Goal: Transaction & Acquisition: Purchase product/service

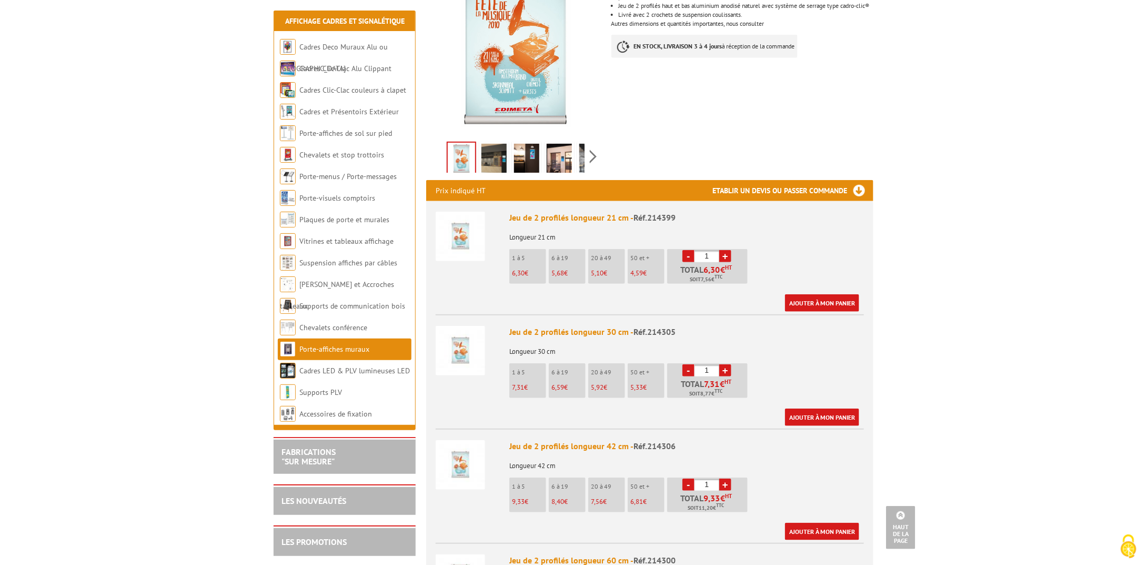
scroll to position [224, 0]
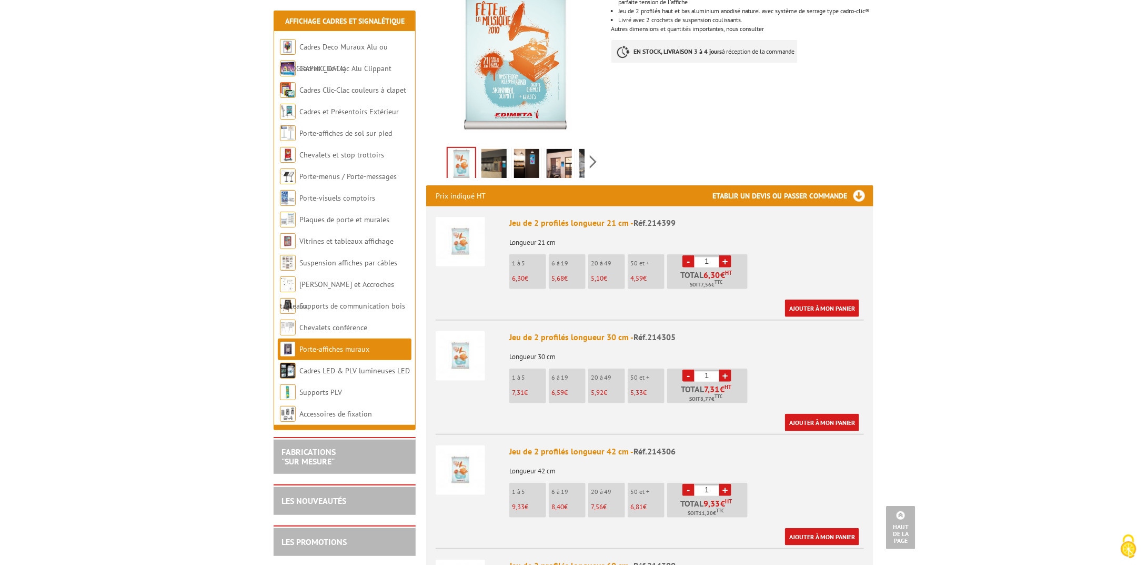
click at [473, 233] on img at bounding box center [460, 241] width 49 height 49
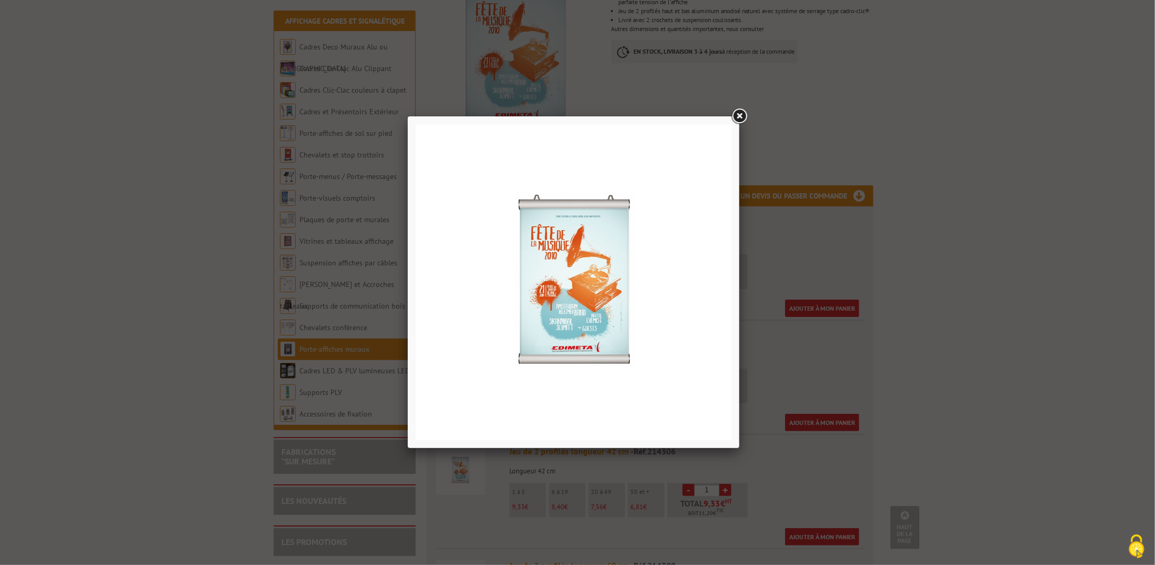
click at [742, 115] on link at bounding box center [739, 116] width 19 height 19
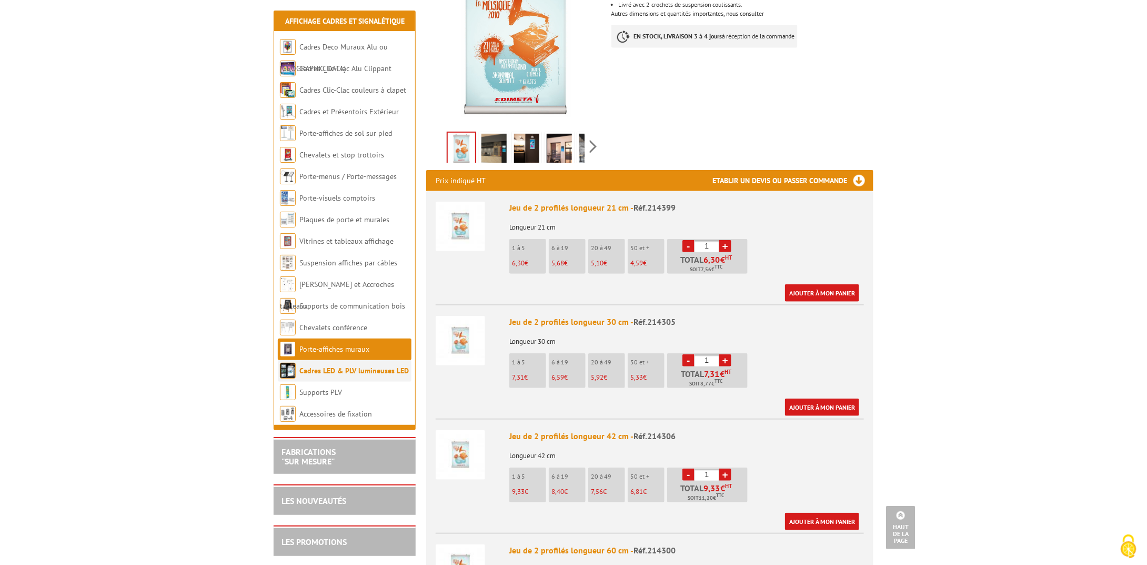
scroll to position [249, 0]
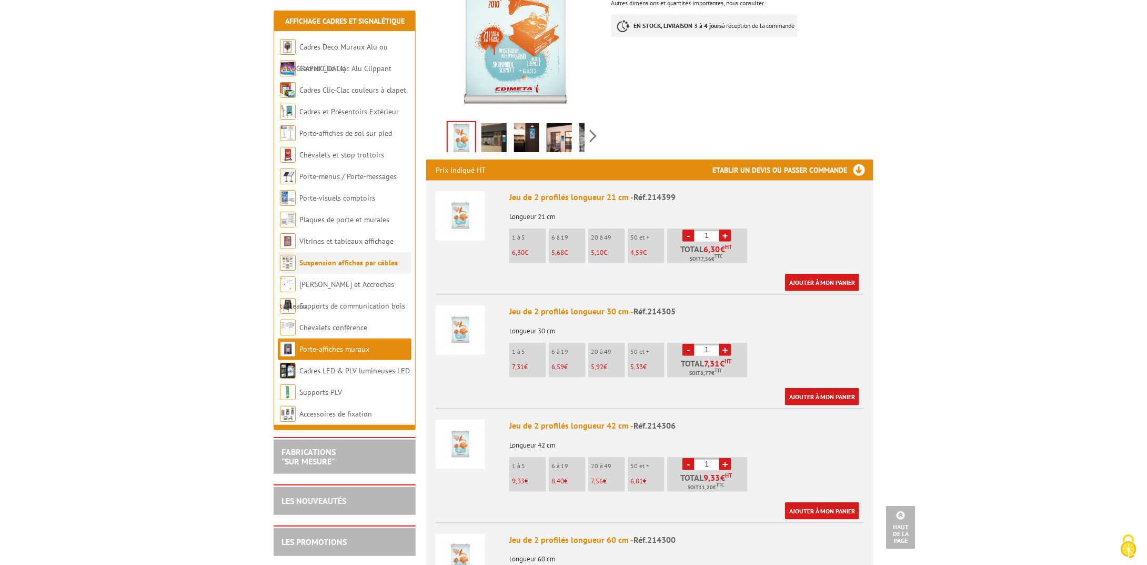
click at [339, 263] on link "Suspension affiches par câbles" at bounding box center [348, 262] width 98 height 9
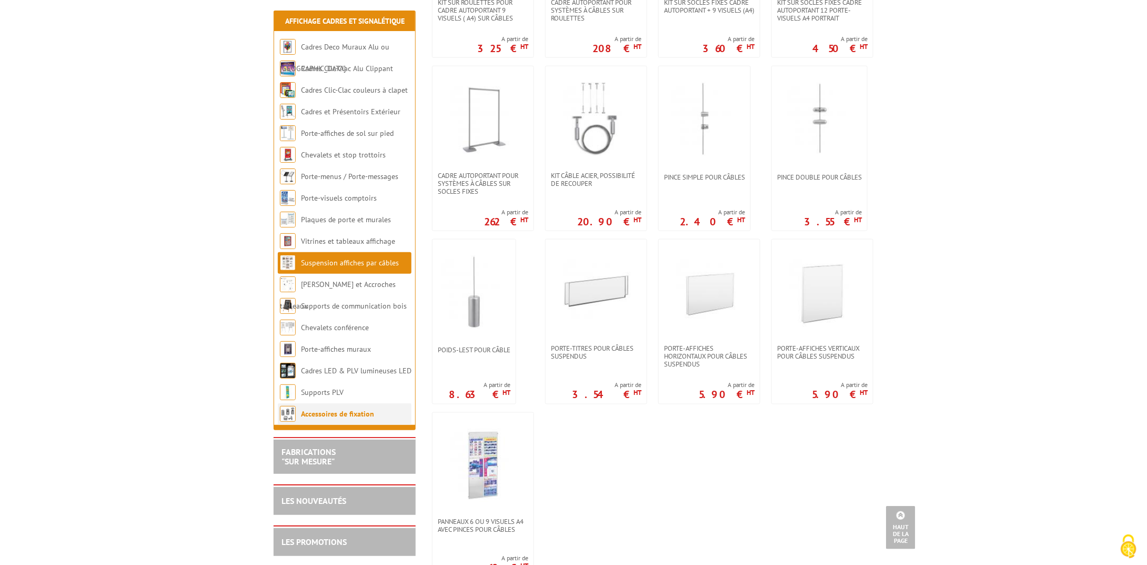
scroll to position [605, 0]
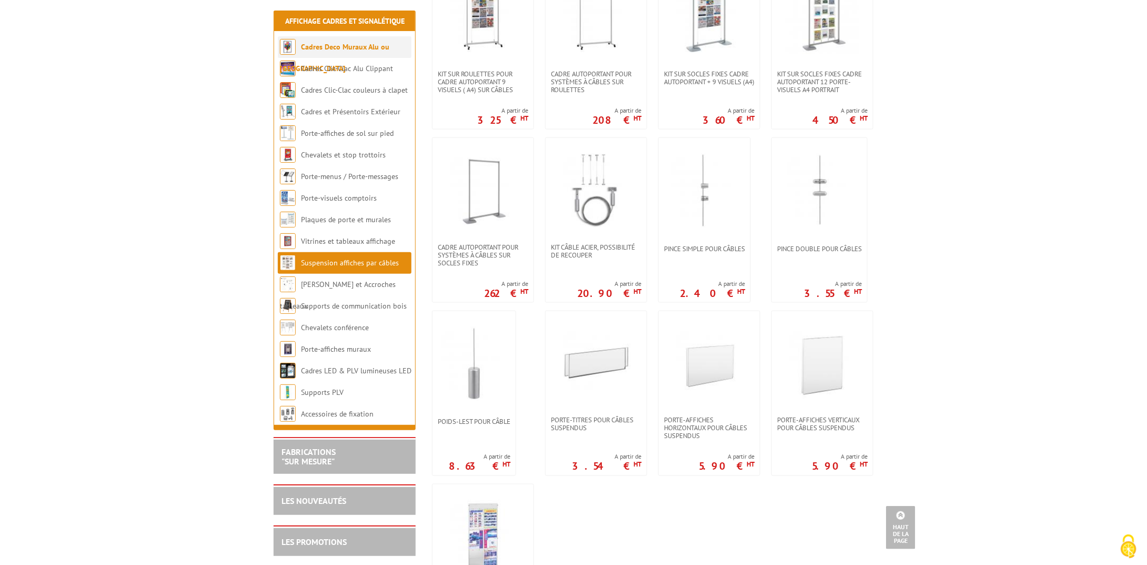
click at [335, 46] on link "Cadres Deco Muraux Alu ou [GEOGRAPHIC_DATA]" at bounding box center [334, 57] width 109 height 31
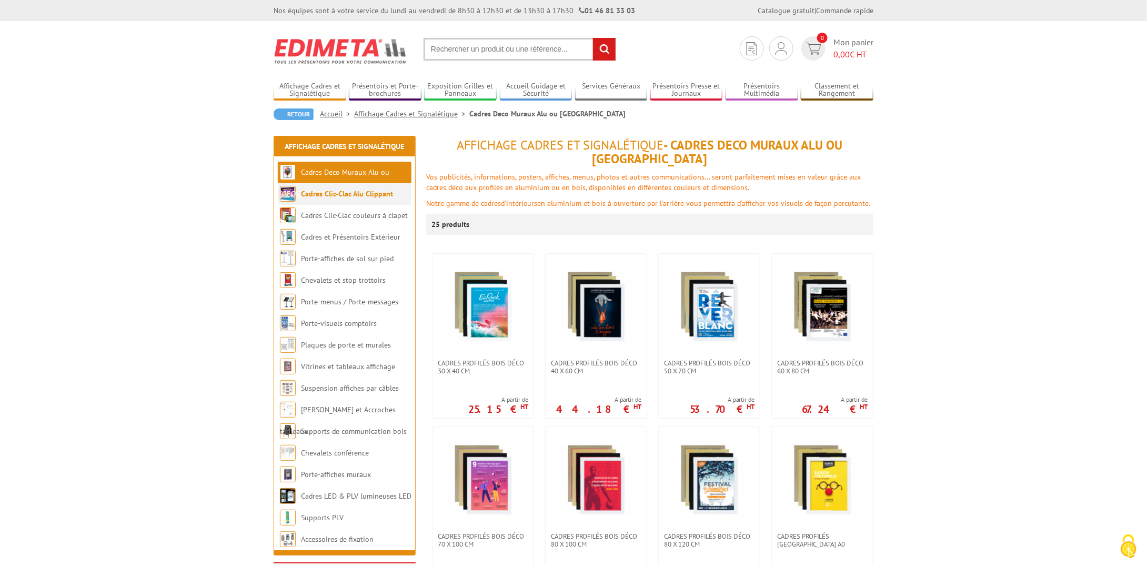
click at [363, 196] on link "Cadres Clic-Clac Alu Clippant" at bounding box center [347, 193] width 92 height 9
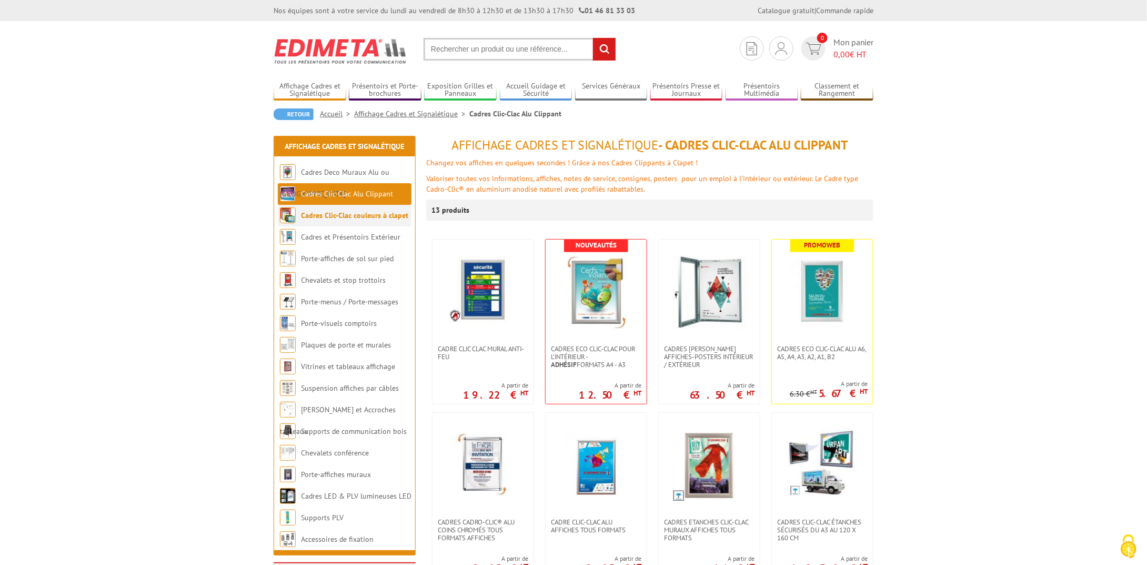
click at [367, 216] on link "Cadres Clic-Clac couleurs à clapet" at bounding box center [354, 215] width 107 height 9
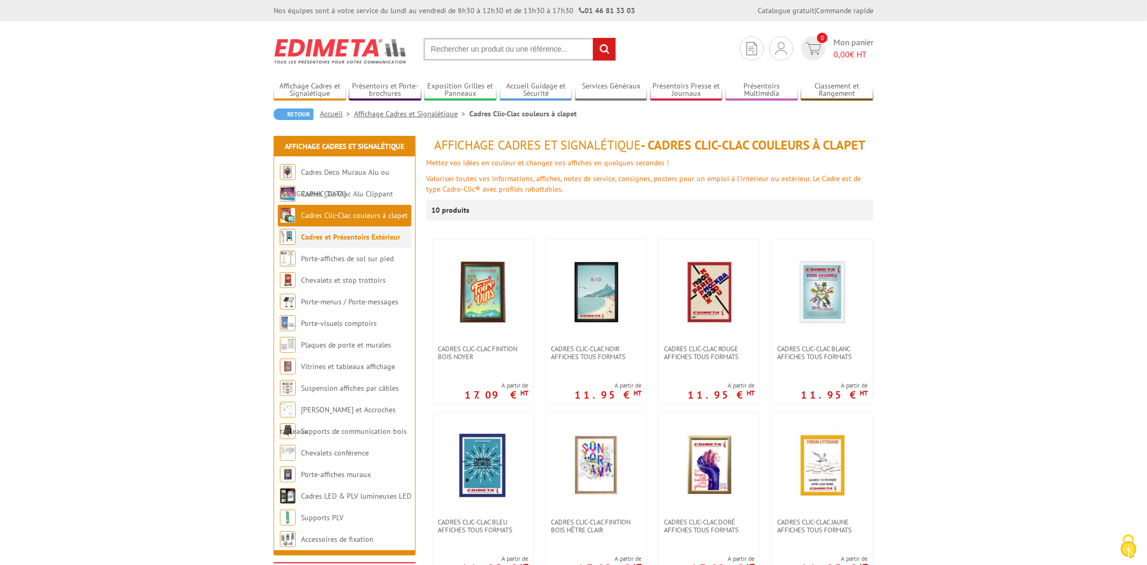
click at [364, 232] on li "Cadres et Présentoirs Extérieur" at bounding box center [345, 237] width 134 height 22
click at [363, 235] on link "Cadres et Présentoirs Extérieur" at bounding box center [350, 236] width 99 height 9
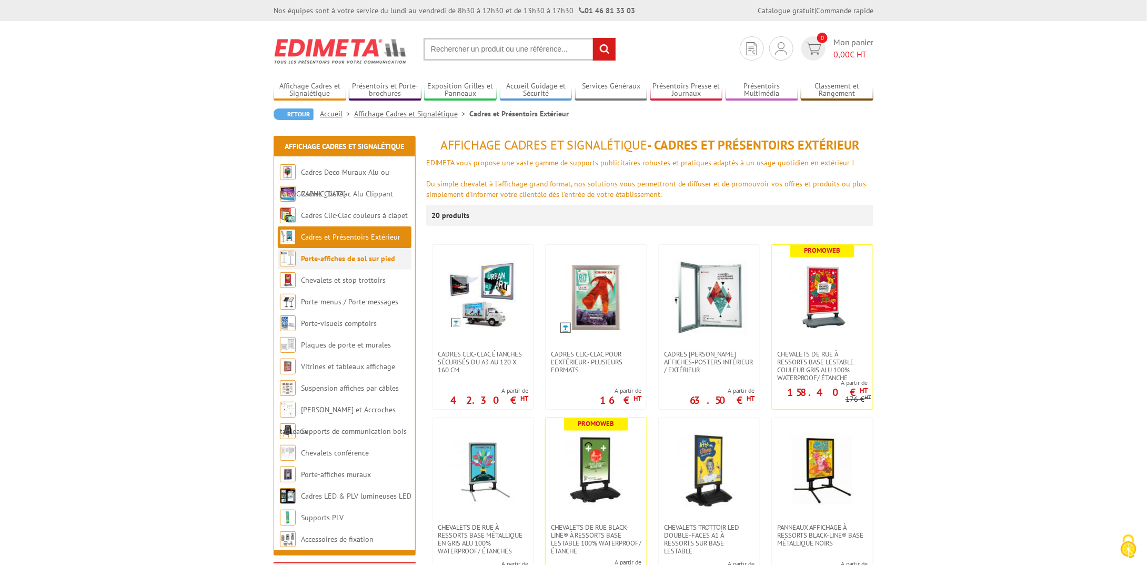
click at [365, 262] on link "Porte-affiches de sol sur pied" at bounding box center [348, 258] width 94 height 9
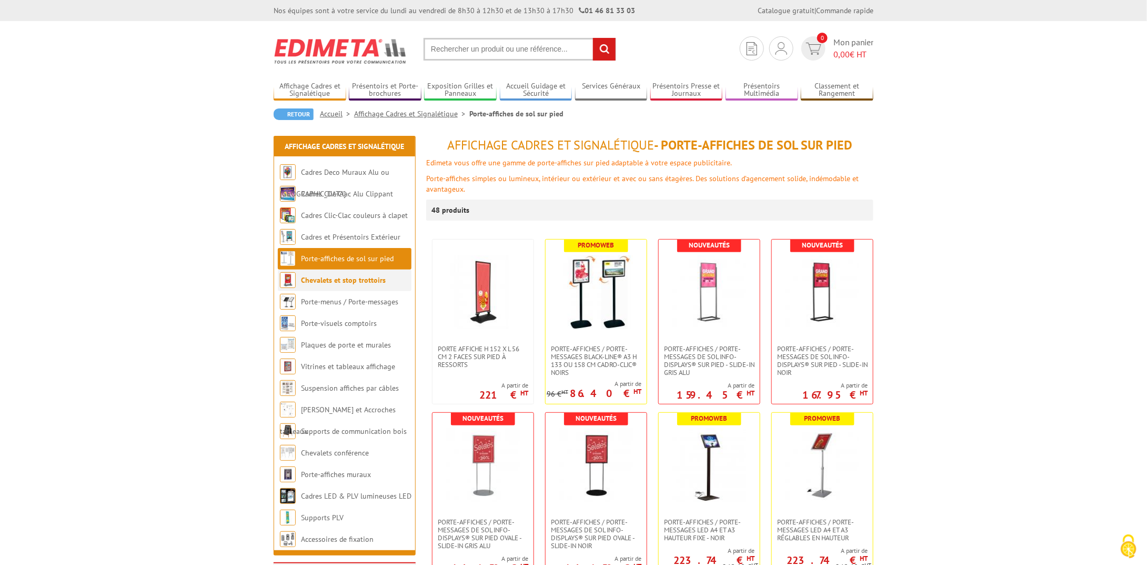
click at [367, 283] on link "Chevalets et stop trottoirs" at bounding box center [343, 279] width 85 height 9
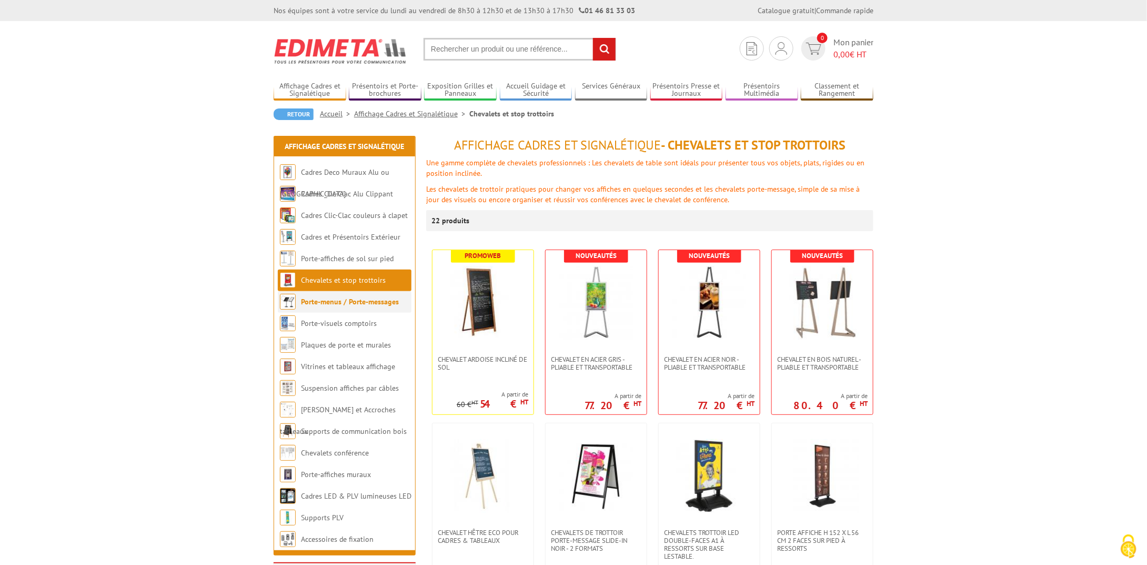
click at [371, 301] on link "Porte-menus / Porte-messages" at bounding box center [350, 301] width 98 height 9
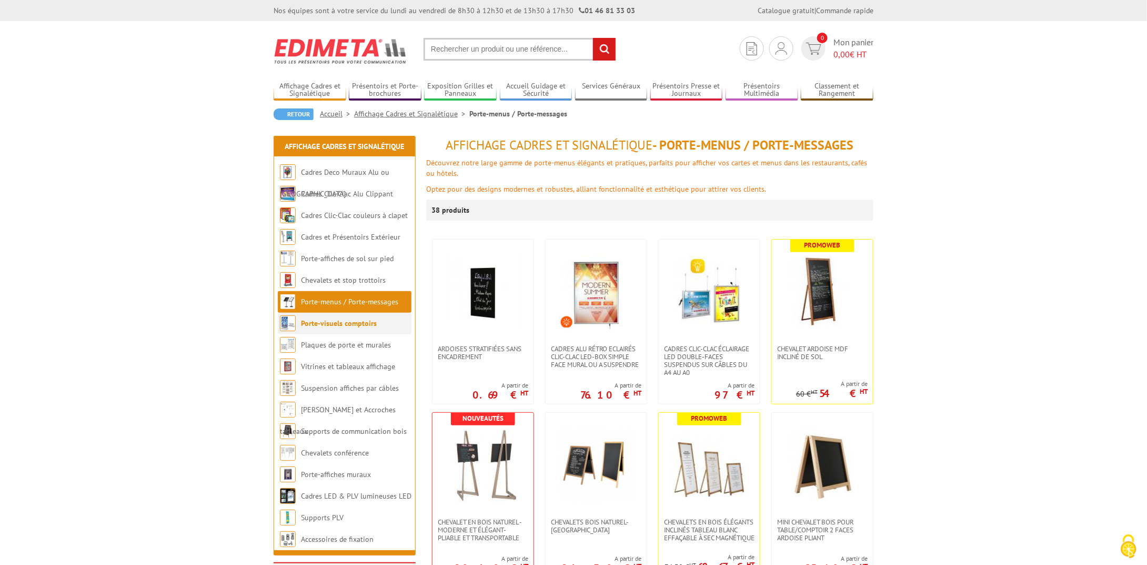
click at [365, 319] on link "Porte-visuels comptoirs" at bounding box center [339, 322] width 76 height 9
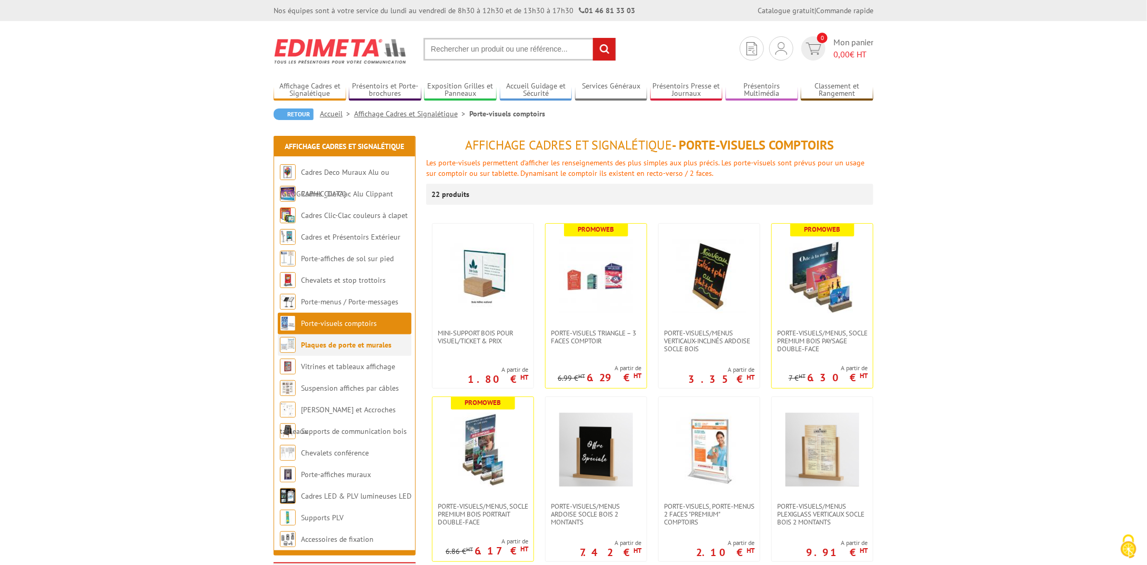
click at [365, 346] on link "Plaques de porte et murales" at bounding box center [346, 344] width 91 height 9
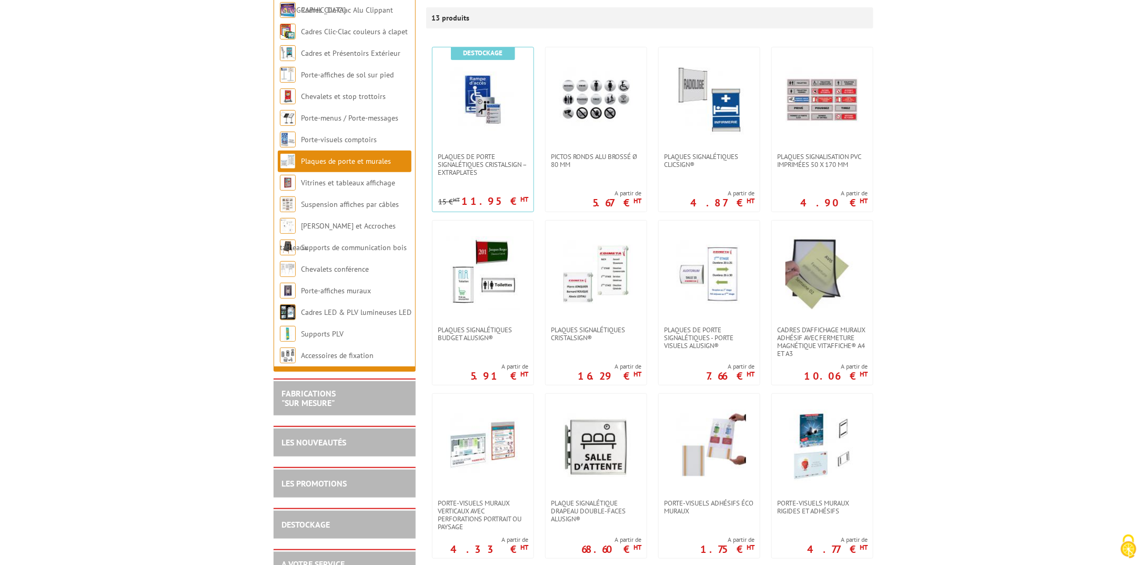
scroll to position [184, 0]
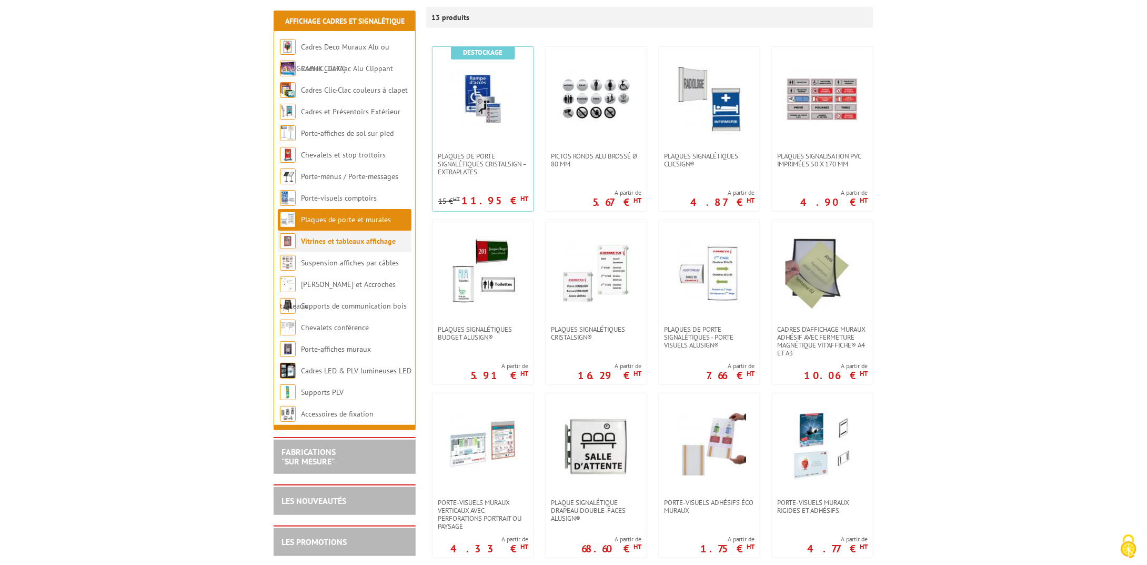
click at [362, 244] on link "Vitrines et tableaux affichage" at bounding box center [348, 240] width 95 height 9
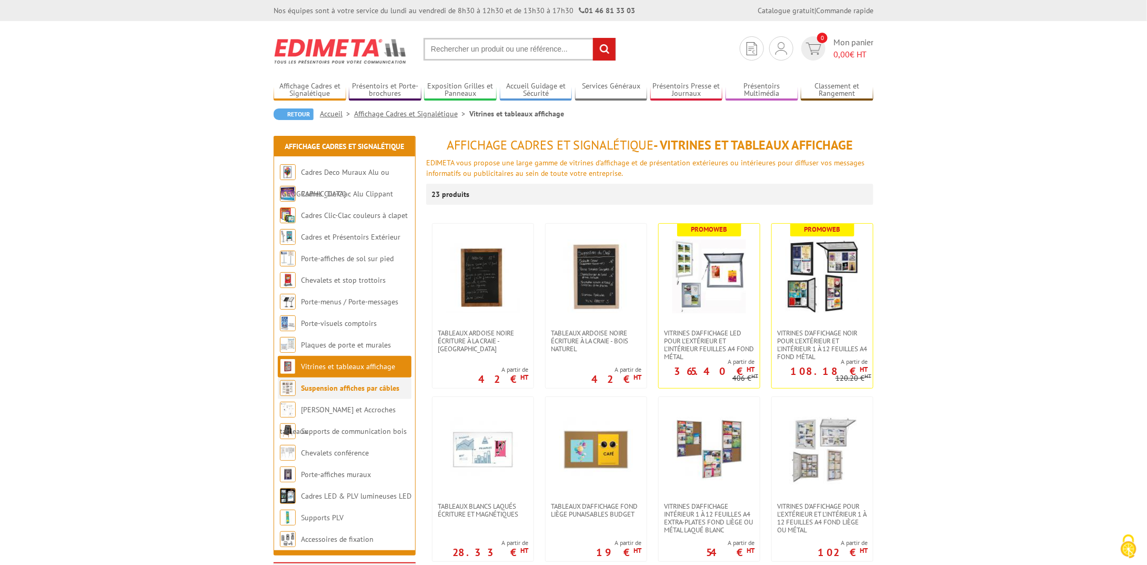
click at [363, 387] on link "Suspension affiches par câbles" at bounding box center [350, 387] width 98 height 9
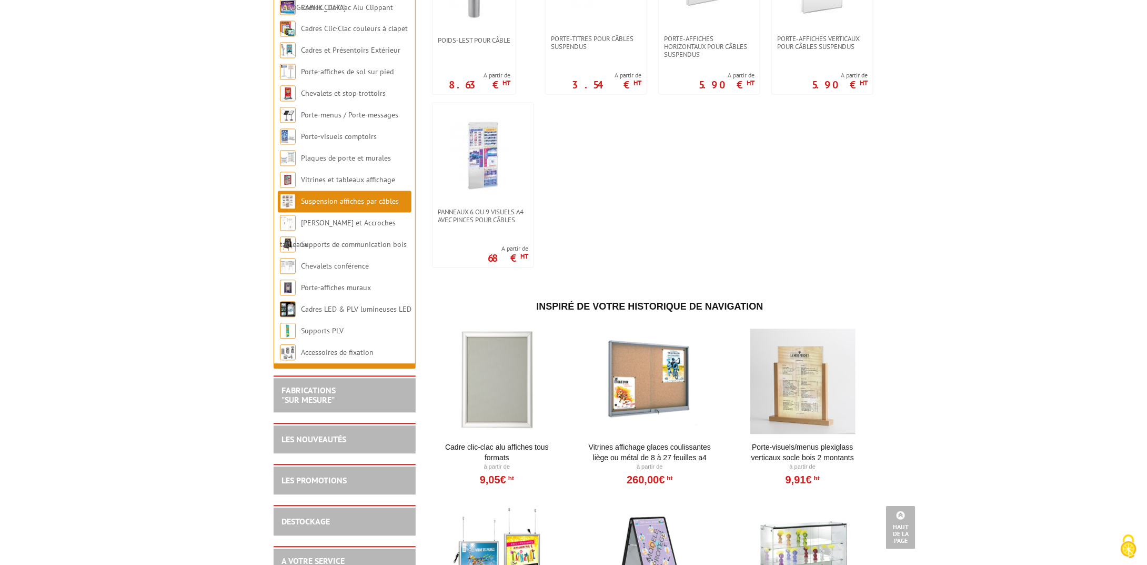
scroll to position [921, 0]
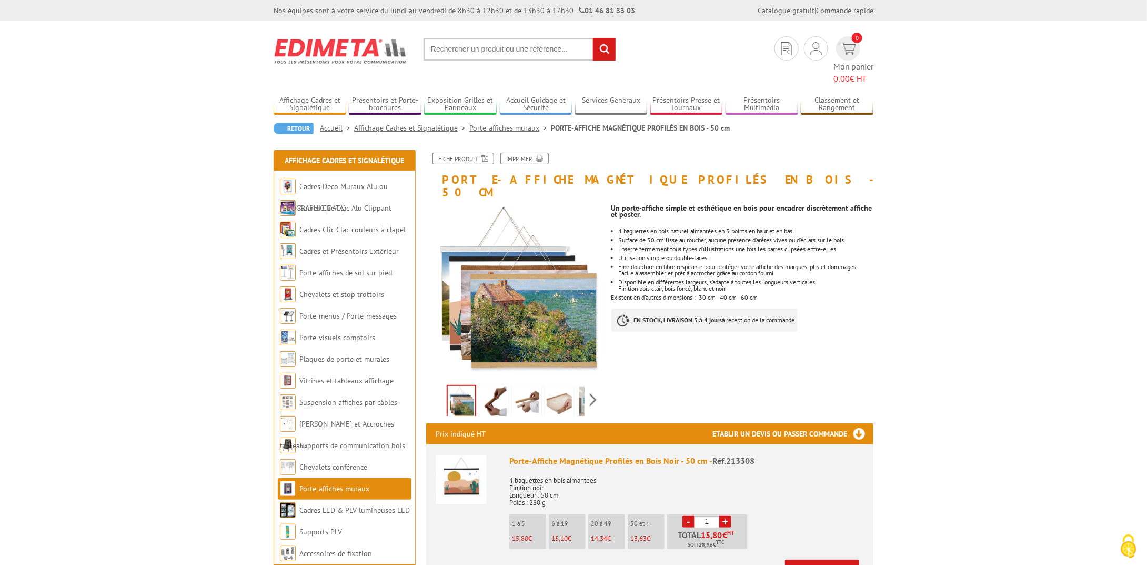
click at [507, 123] on link "Porte-affiches muraux" at bounding box center [510, 127] width 82 height 9
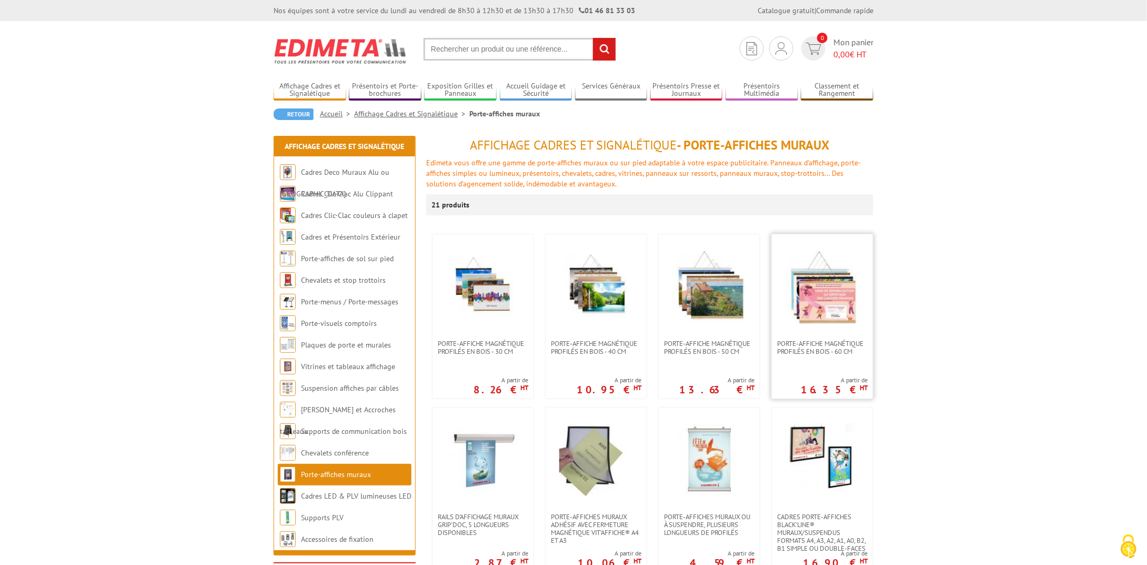
click at [843, 308] on img at bounding box center [823, 287] width 74 height 74
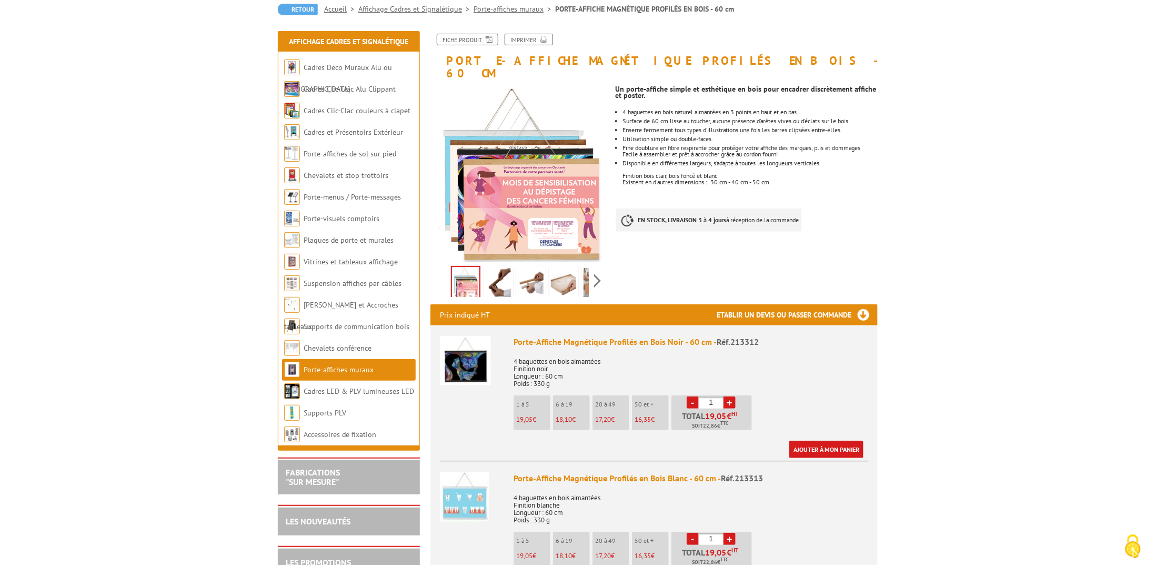
scroll to position [132, 0]
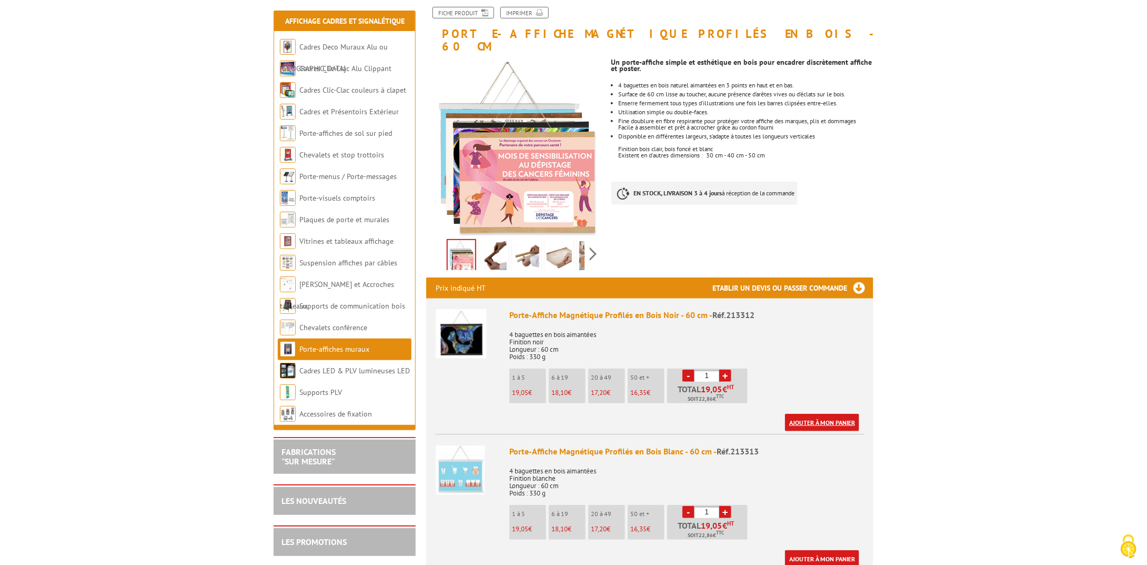
click at [840, 414] on link "Ajouter à mon panier" at bounding box center [822, 422] width 74 height 17
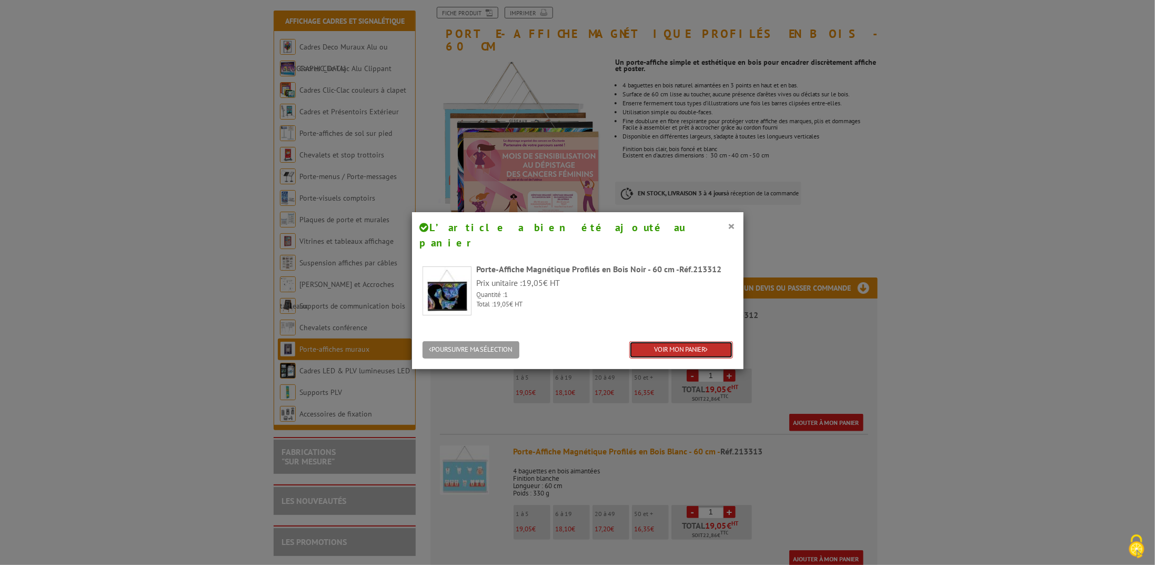
click at [681, 341] on link "VOIR MON PANIER" at bounding box center [682, 349] width 104 height 17
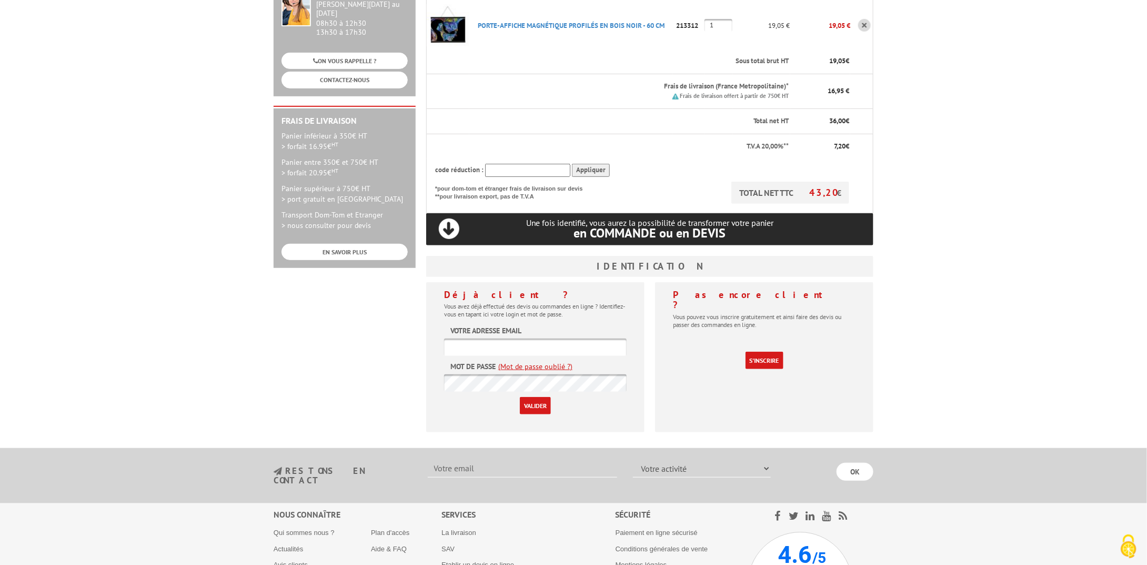
scroll to position [237, 0]
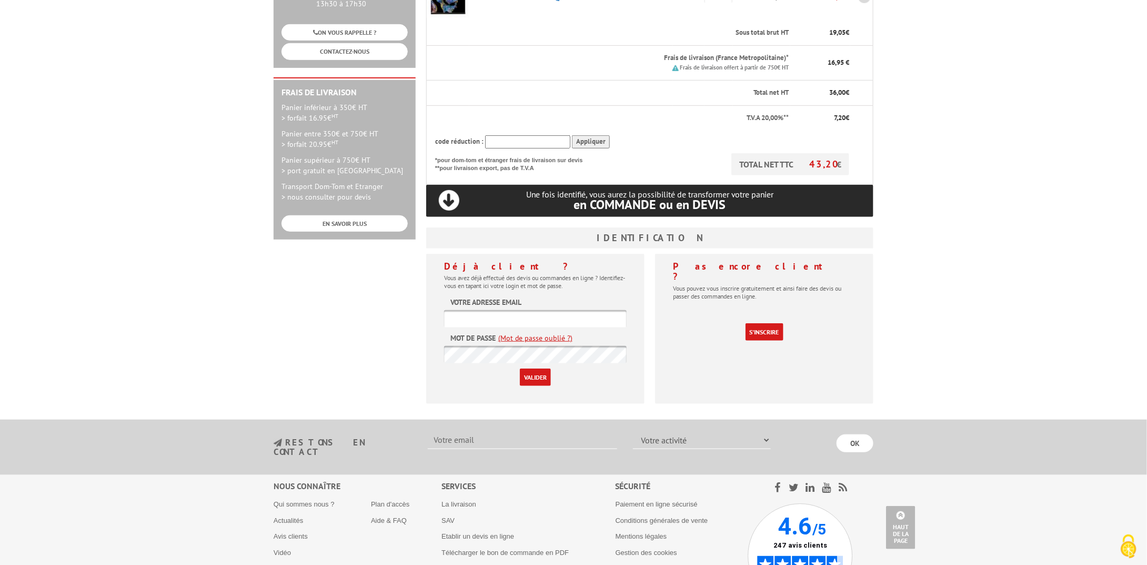
click at [531, 310] on input "text" at bounding box center [535, 318] width 183 height 17
type input "marie.savagner@free.fr"
click at [765, 323] on link "S'inscrire" at bounding box center [765, 331] width 38 height 17
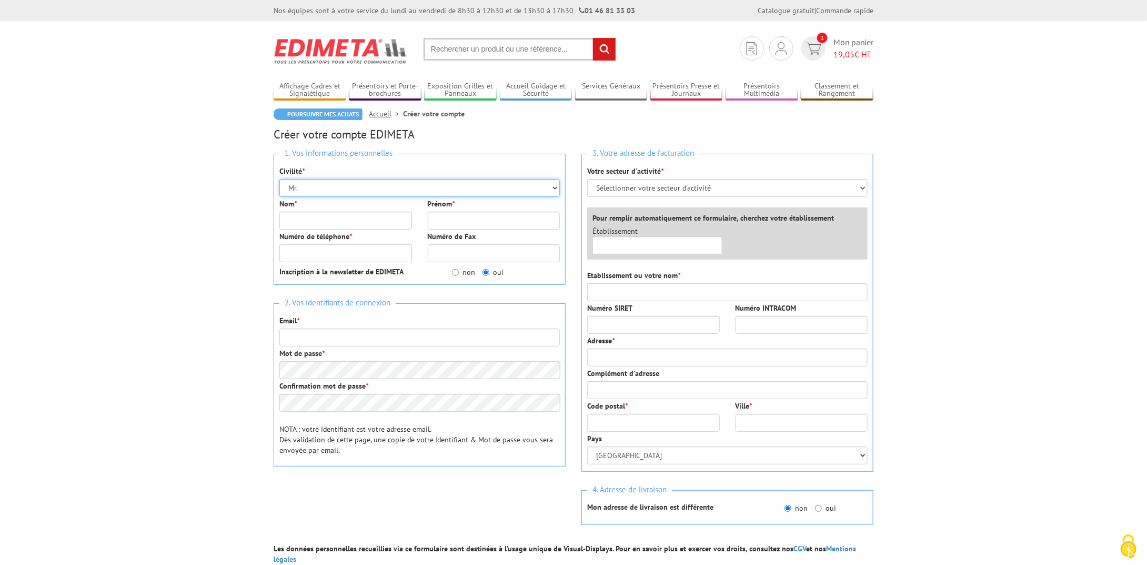
click at [320, 187] on select "Mr. Mme. Mlle." at bounding box center [419, 188] width 281 height 18
select select "Mme."
click at [279, 179] on select "Mr. Mme. Mlle." at bounding box center [419, 188] width 281 height 18
click at [322, 215] on input "Nom *" at bounding box center [345, 221] width 133 height 18
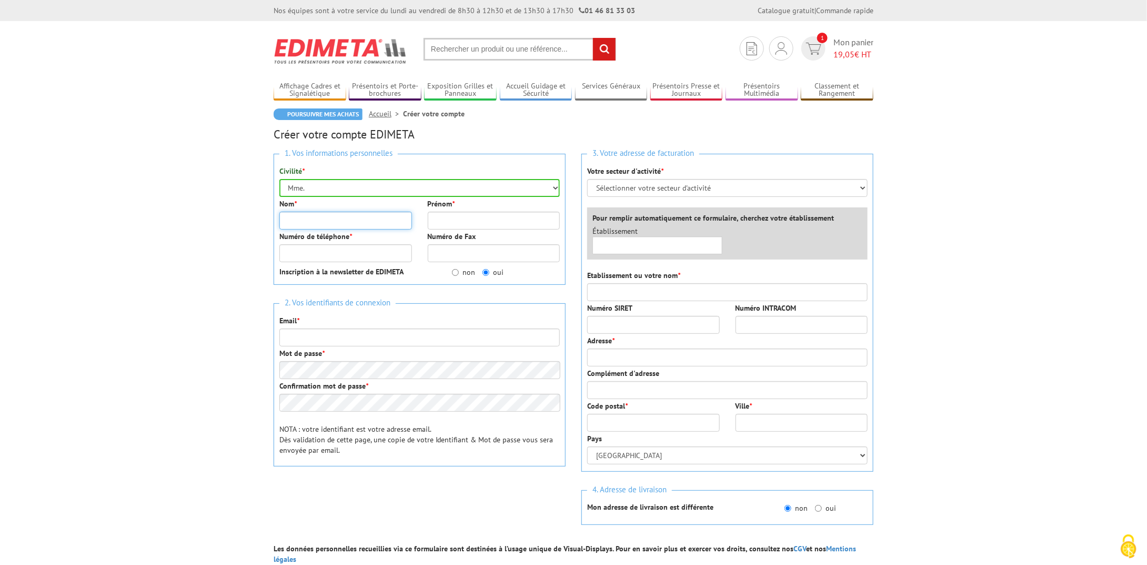
type input "savagner"
type input "marie"
type input "0271852452"
type input "marie.savagner@free.fr"
type input "[STREET_ADDRESS]"
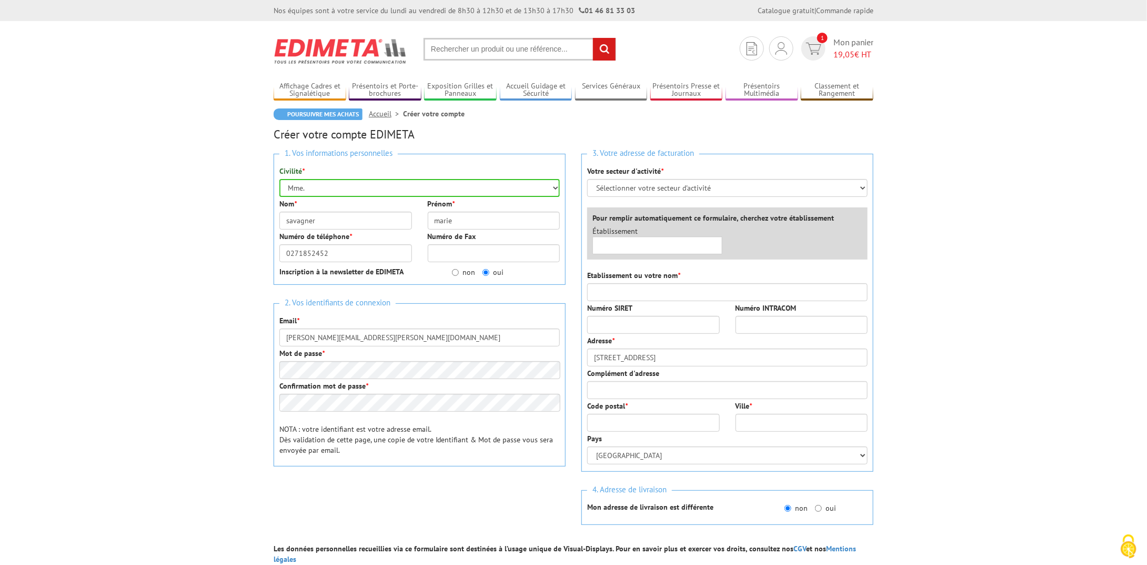
type input "76130"
type input "mont saint aignan"
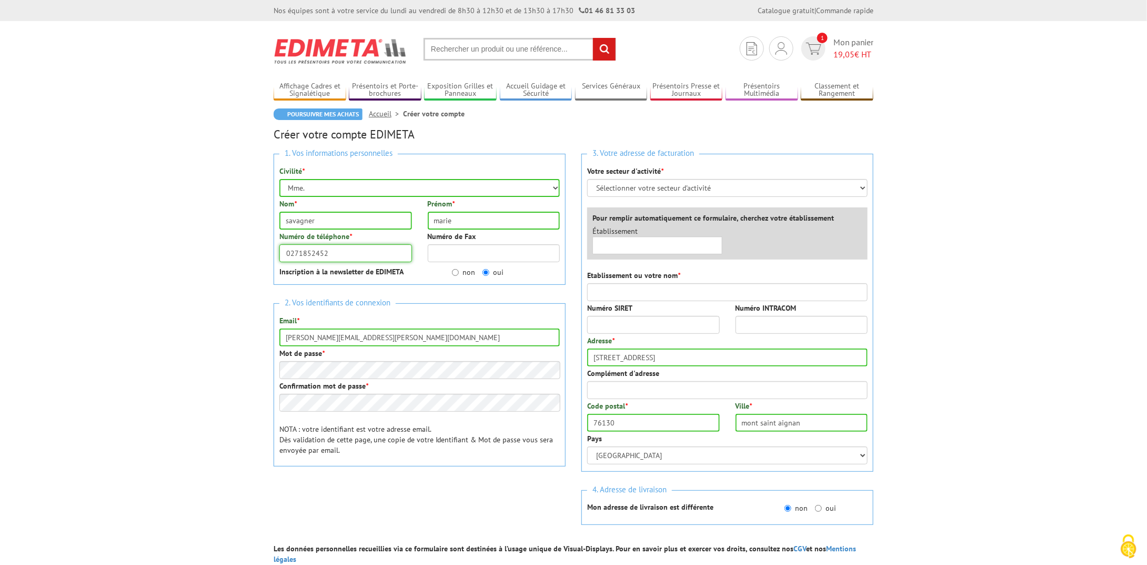
drag, startPoint x: 352, startPoint y: 251, endPoint x: 258, endPoint y: 255, distance: 94.3
click at [258, 255] on body "Nos équipes sont à votre service du lundi au vendredi de 8h30 à 12h30 et de 13h…" at bounding box center [573, 440] width 1147 height 881
type input "0671852452"
click at [456, 271] on input "non" at bounding box center [455, 272] width 7 height 7
radio input "true"
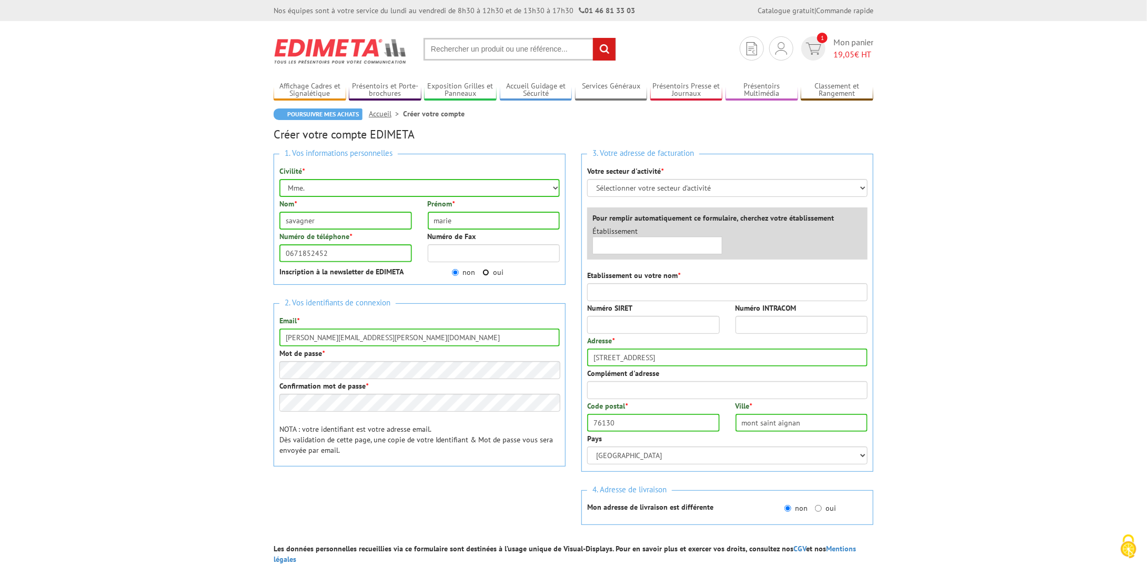
click at [486, 271] on input "oui" at bounding box center [486, 272] width 7 height 7
radio input "true"
click at [457, 274] on input "non" at bounding box center [455, 272] width 7 height 7
radio input "true"
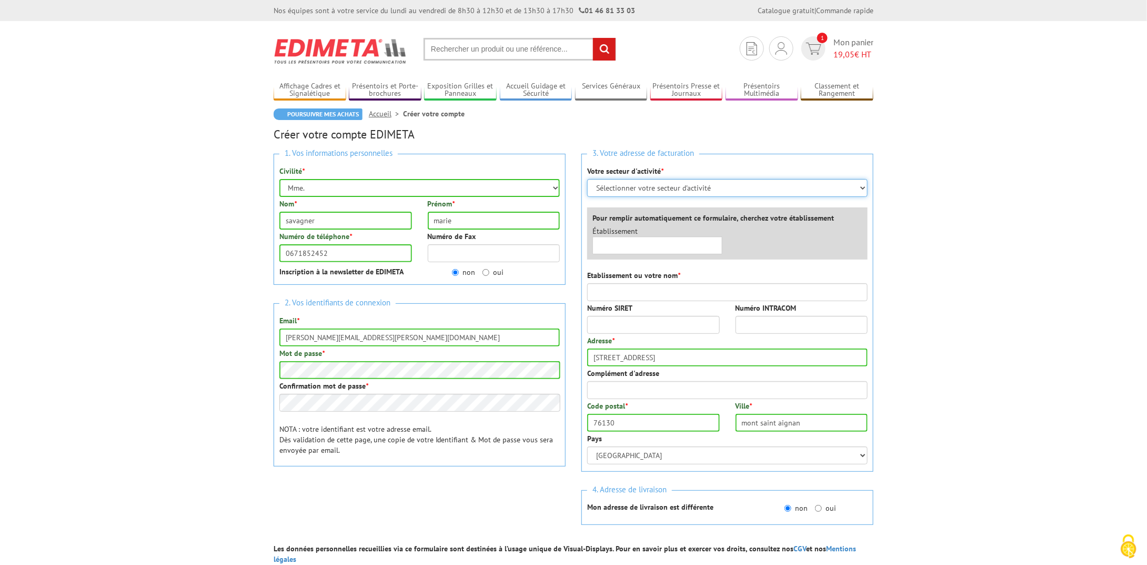
click at [666, 191] on select "Sélectionner votre secteur d'activité Administrations et collectivités Magasins…" at bounding box center [727, 188] width 281 height 18
select select "878"
click at [587, 179] on select "Sélectionner votre secteur d'activité Administrations et collectivités Magasins…" at bounding box center [727, 188] width 281 height 18
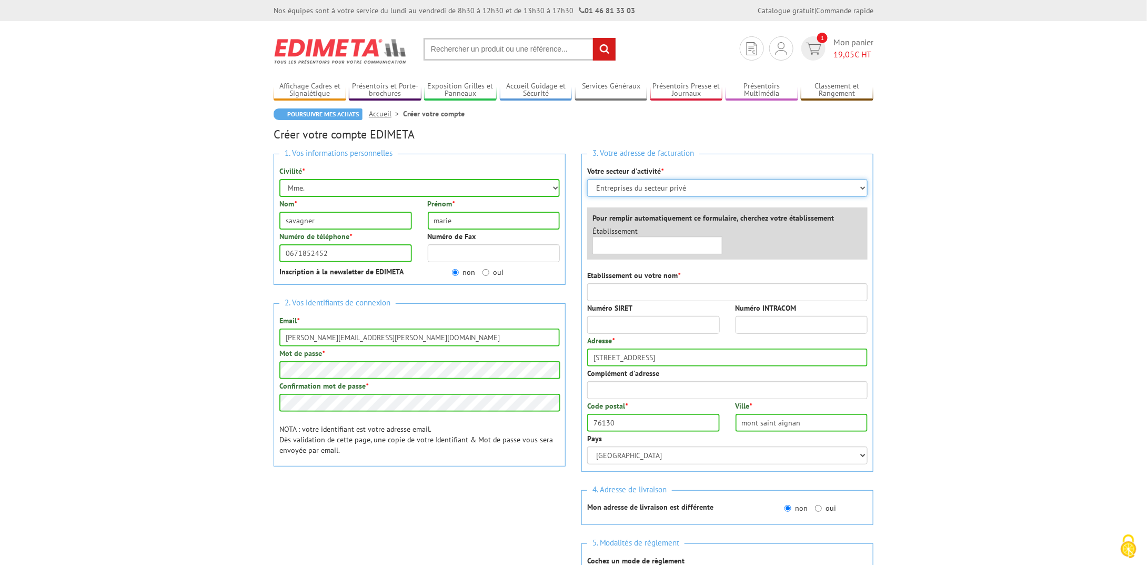
click at [645, 187] on select "Sélectionner votre secteur d'activité Administrations et collectivités Magasins…" at bounding box center [727, 188] width 281 height 18
click at [587, 179] on select "Sélectionner votre secteur d'activité Administrations et collectivités Magasins…" at bounding box center [727, 188] width 281 height 18
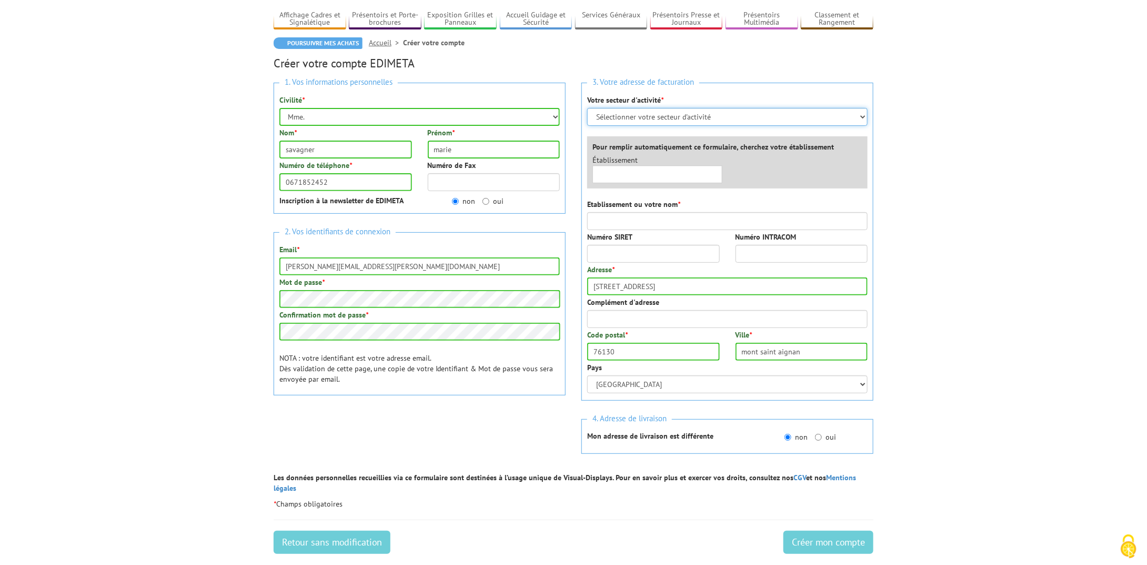
scroll to position [197, 0]
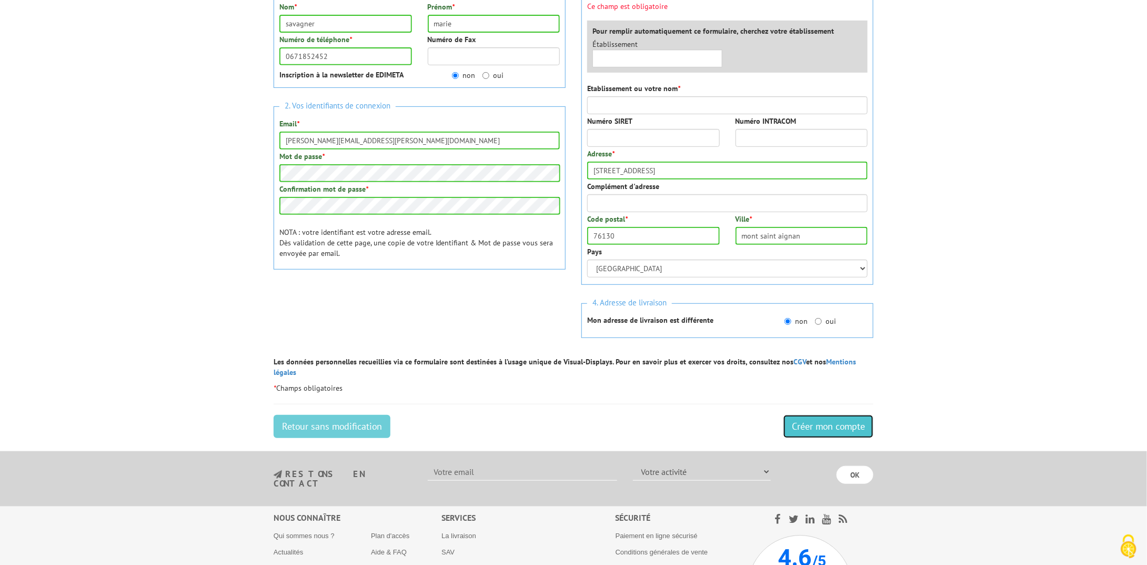
click at [816, 415] on input "Créer mon compte" at bounding box center [829, 426] width 90 height 23
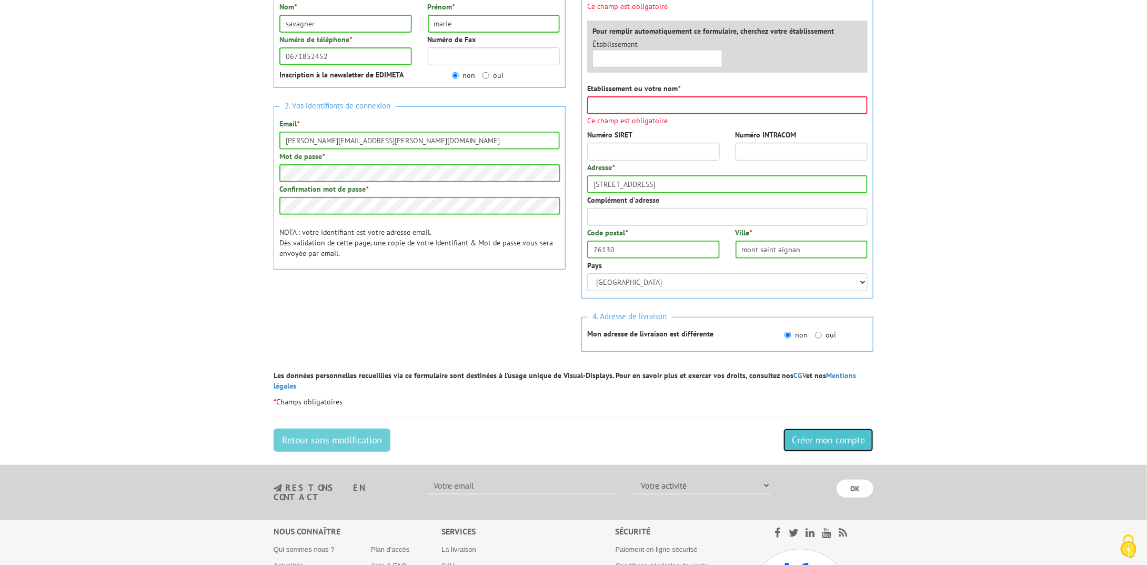
scroll to position [135, 0]
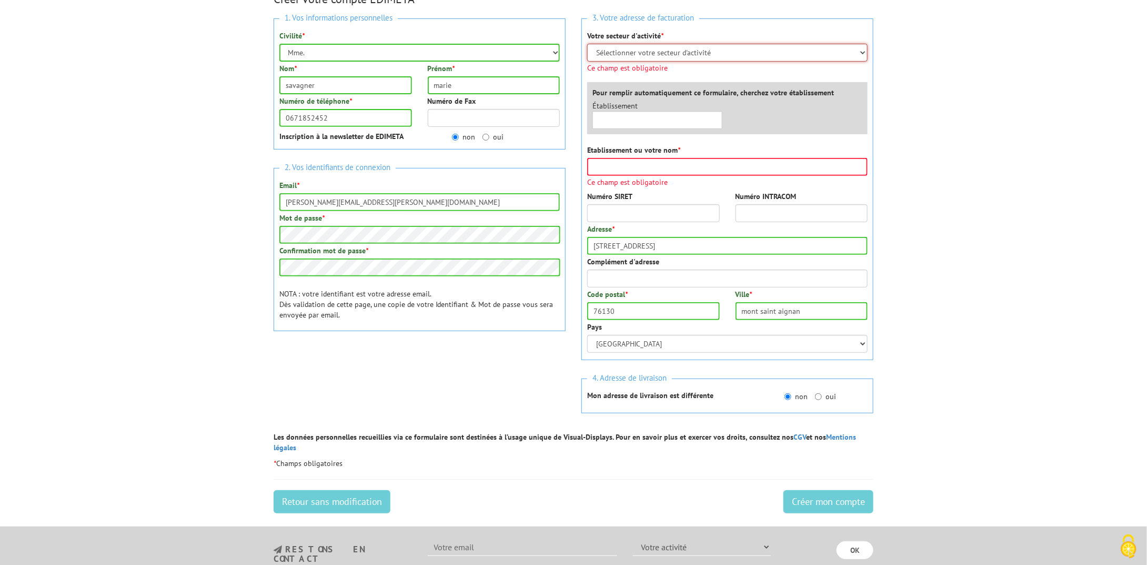
click at [628, 54] on select "Sélectionner votre secteur d'activité Administrations et collectivités Magasins…" at bounding box center [727, 53] width 281 height 18
click at [638, 165] on input "Etablissement ou votre nom *" at bounding box center [727, 167] width 281 height 18
click at [653, 53] on select "Sélectionner votre secteur d'activité Administrations et collectivités Magasins…" at bounding box center [727, 53] width 281 height 18
select select "878"
click at [587, 44] on select "Sélectionner votre secteur d'activité Administrations et collectivités Magasins…" at bounding box center [727, 53] width 281 height 18
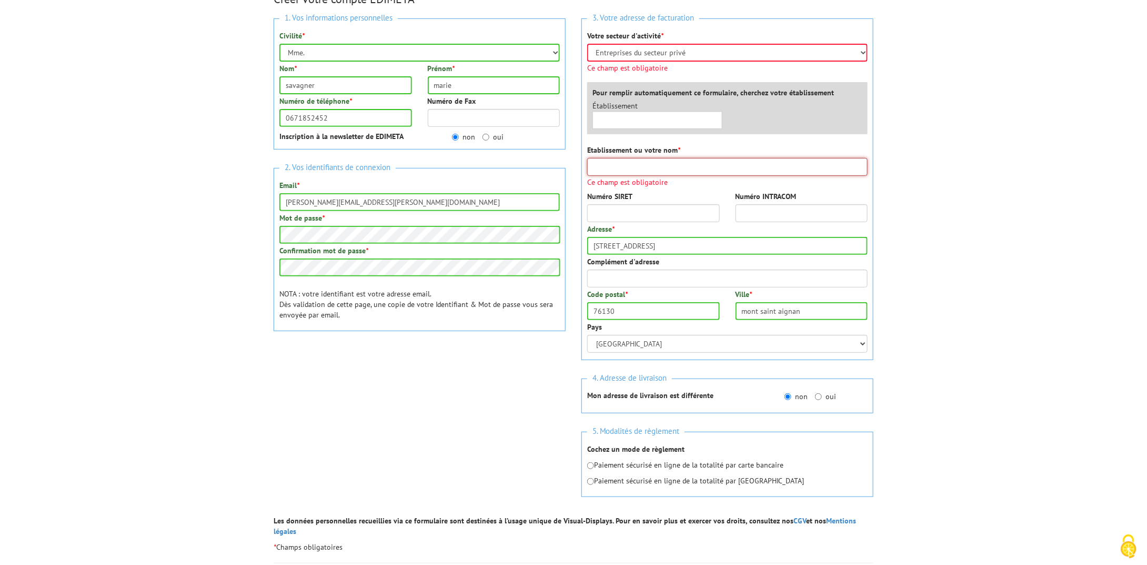
click at [654, 164] on input "Etablissement ou votre nom *" at bounding box center [727, 167] width 281 height 18
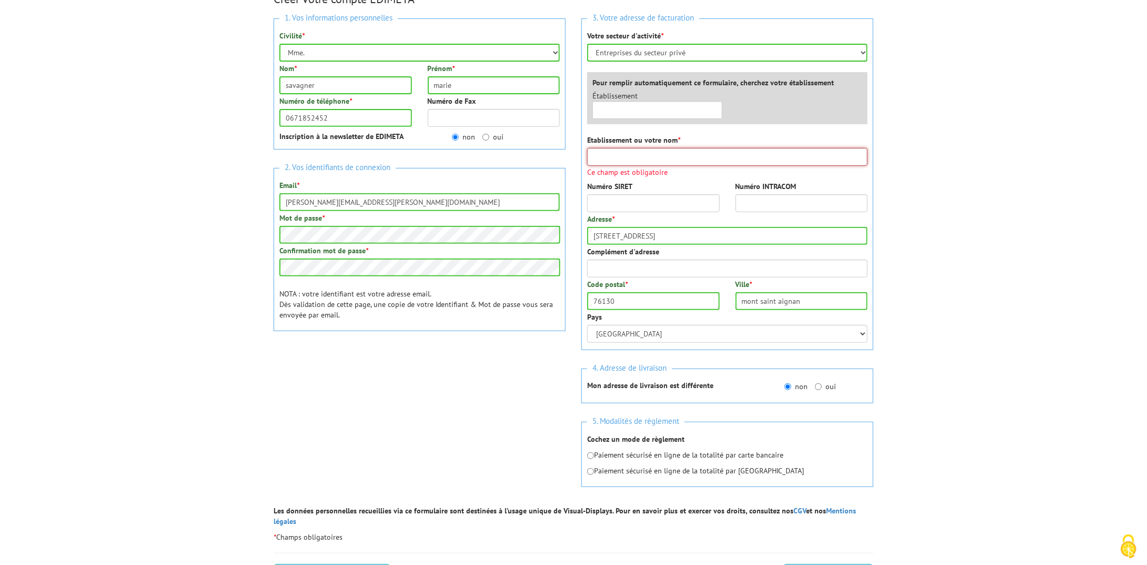
type input "a"
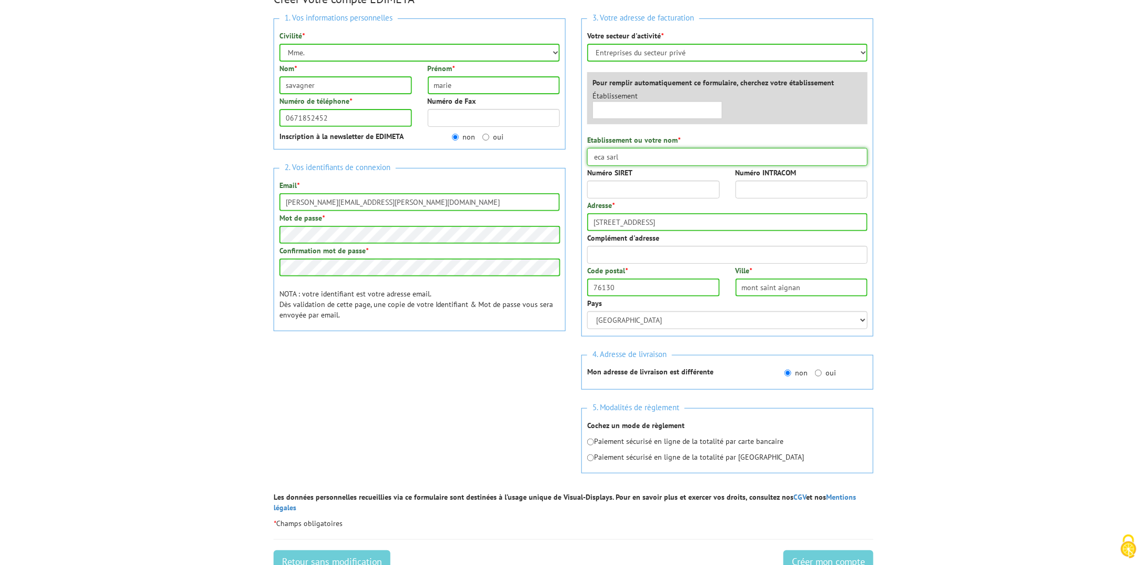
type input "eca sarl"
click at [588, 441] on input "radio" at bounding box center [590, 441] width 7 height 7
radio input "true"
click at [811, 550] on input "Créer mon compte" at bounding box center [829, 561] width 90 height 23
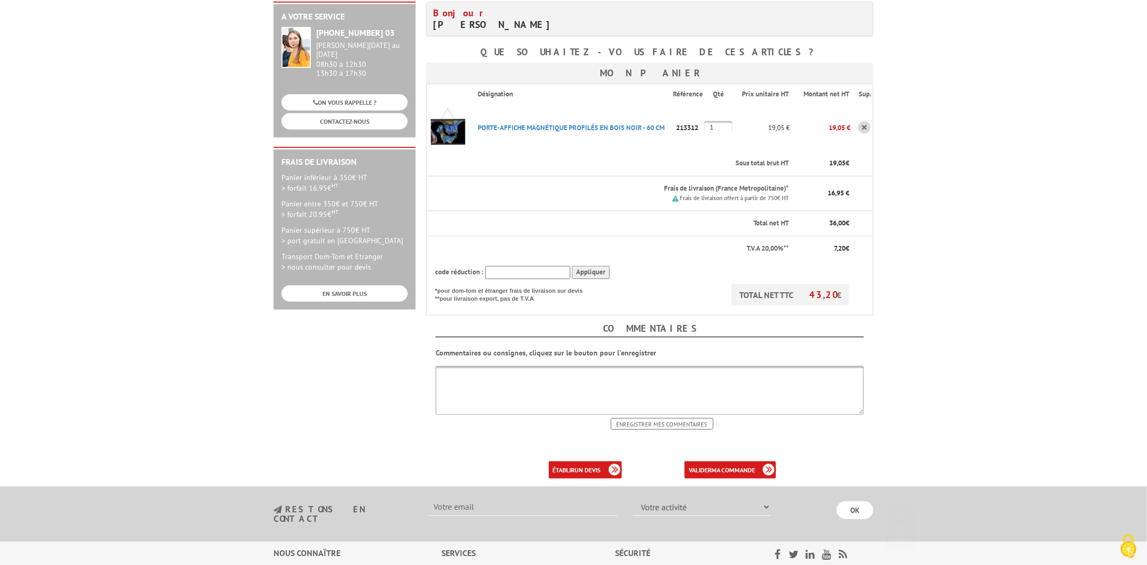
scroll to position [224, 0]
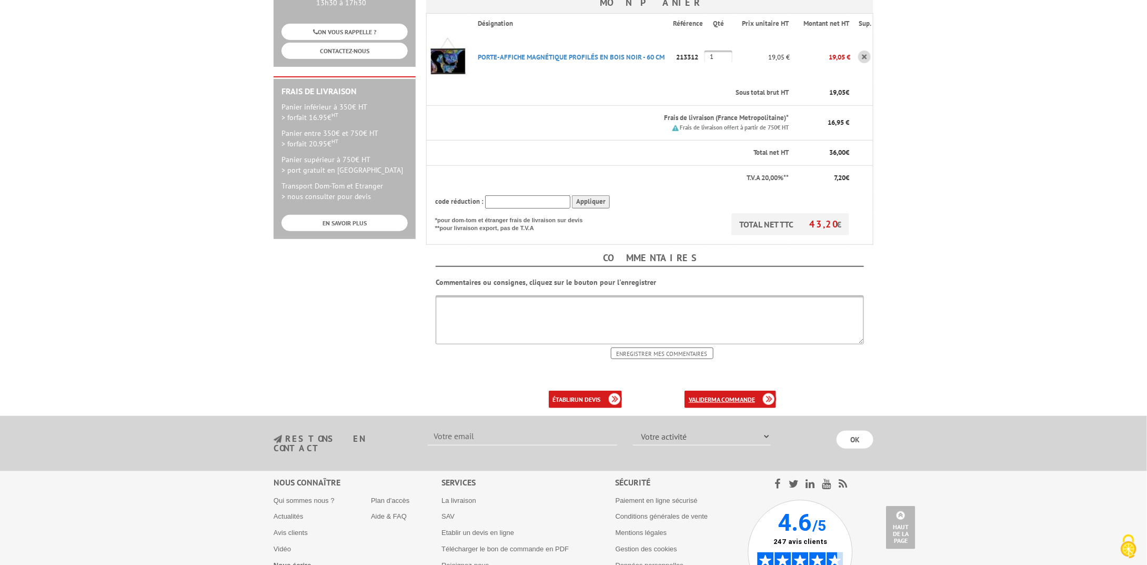
click at [727, 397] on b "ma commande" at bounding box center [734, 399] width 44 height 8
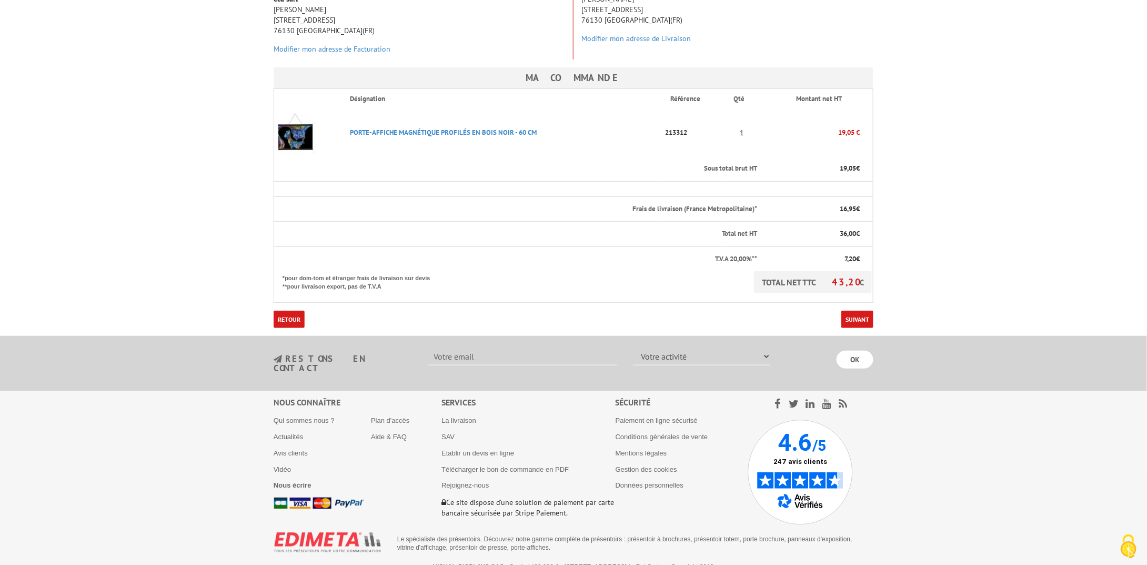
scroll to position [195, 0]
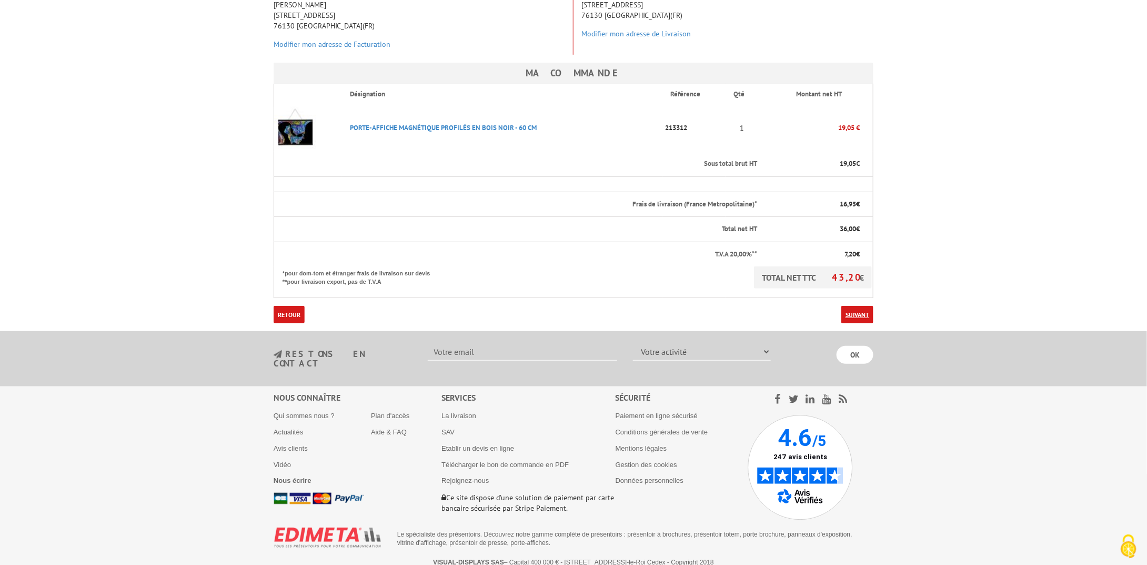
click at [864, 315] on link "Suivant" at bounding box center [858, 314] width 32 height 17
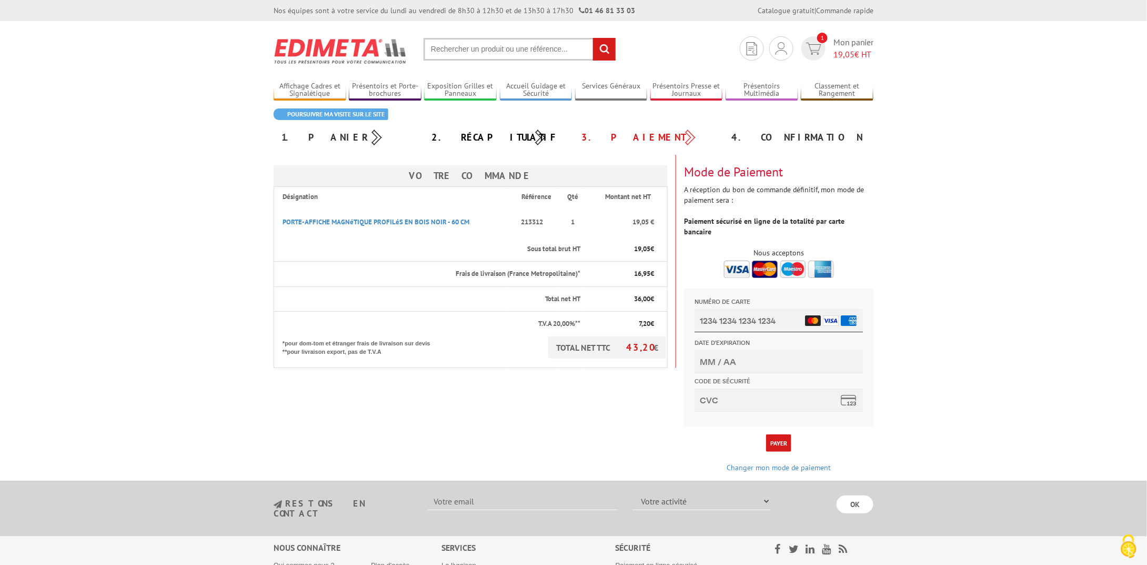
click at [710, 319] on input "Numéro de carte" at bounding box center [778, 320] width 168 height 24
type input "4165 9816 1063 7104"
click at [778, 363] on input "Date d'expiration" at bounding box center [778, 361] width 168 height 24
type input "07/28"
click at [770, 398] on input "Code de sécurité" at bounding box center [778, 400] width 168 height 24
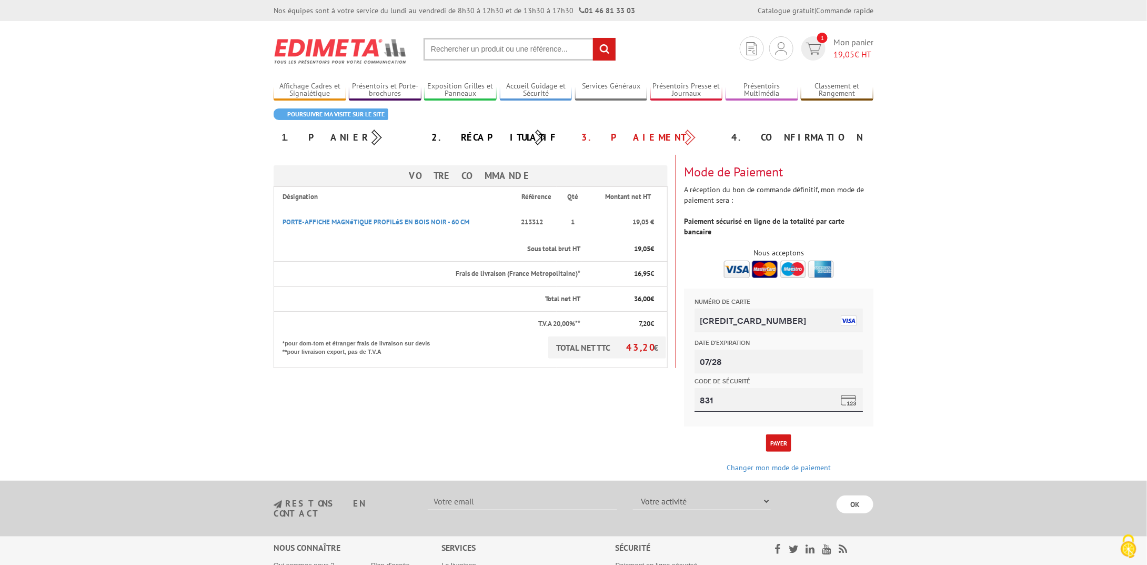
type input "831"
click at [777, 434] on button "Payer" at bounding box center [778, 442] width 25 height 17
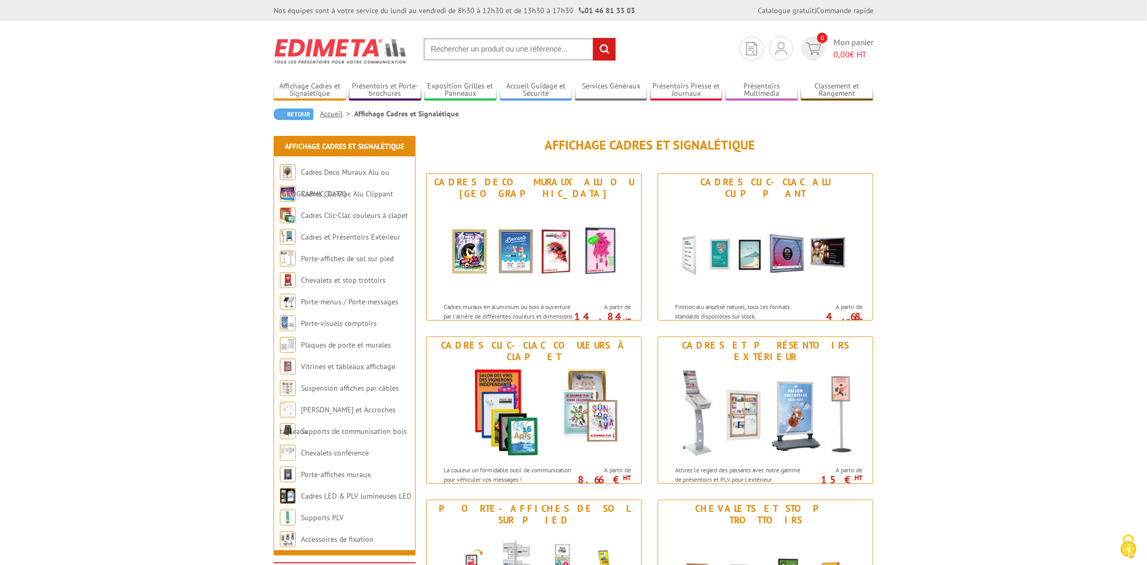
click at [334, 115] on link "Accueil" at bounding box center [337, 113] width 34 height 9
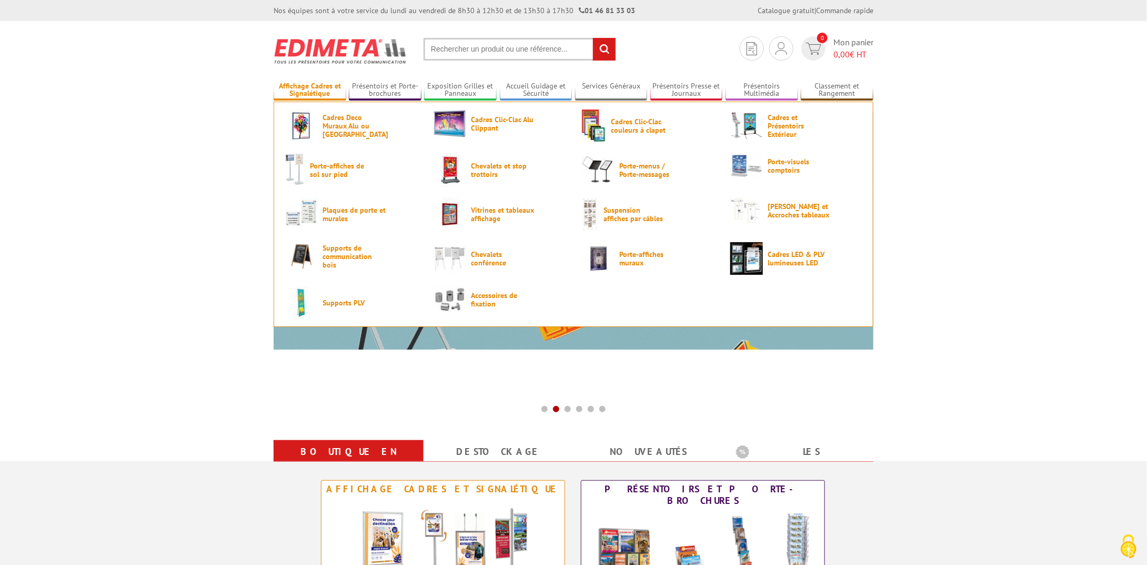
click at [317, 88] on link "Affichage Cadres et Signalétique" at bounding box center [310, 90] width 73 height 17
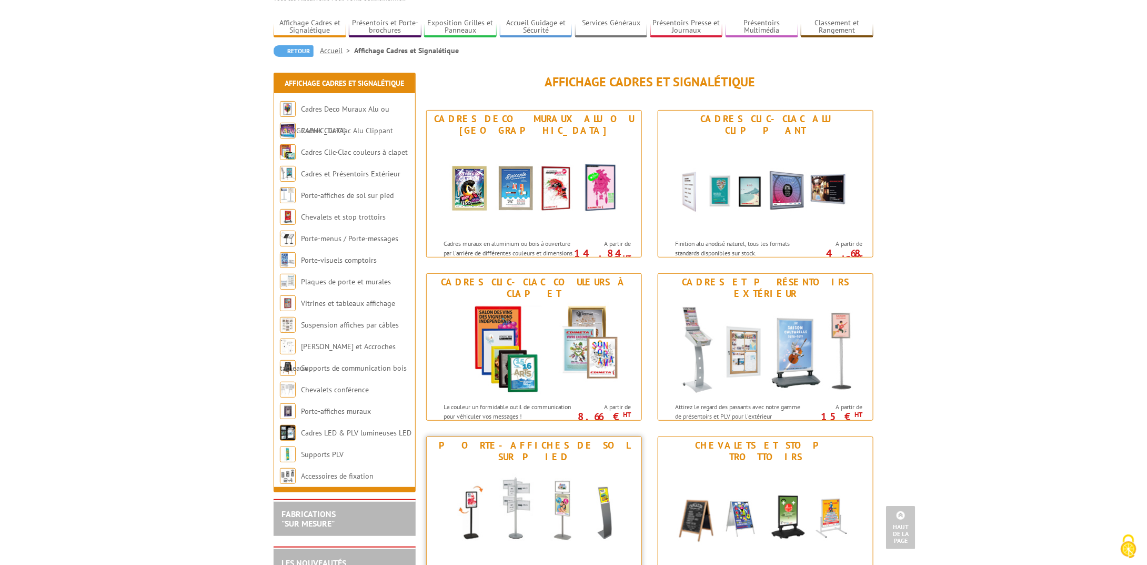
scroll to position [26, 0]
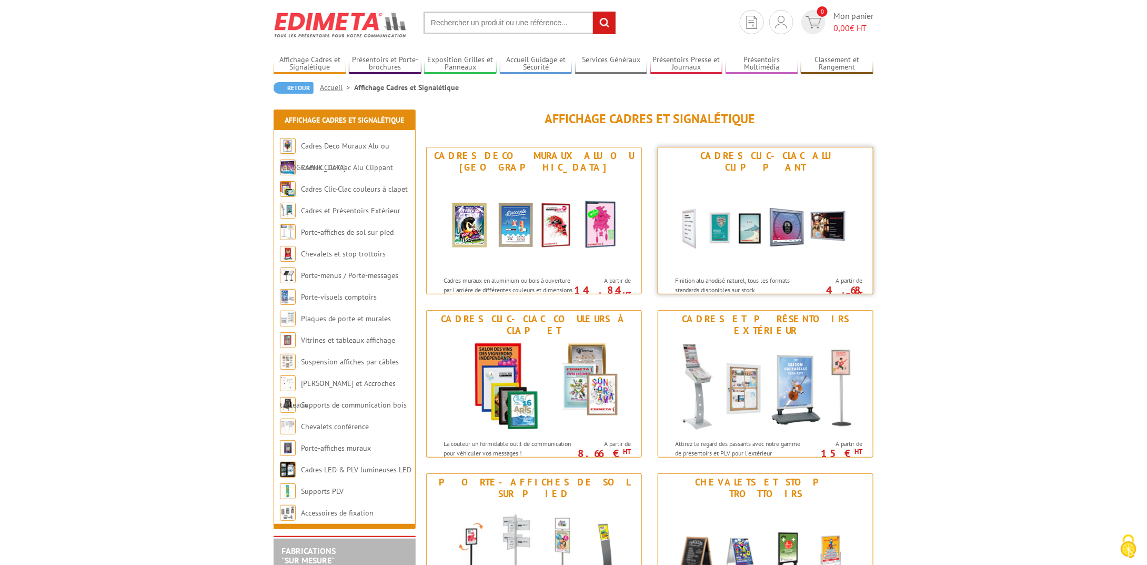
click at [680, 237] on img at bounding box center [765, 223] width 195 height 95
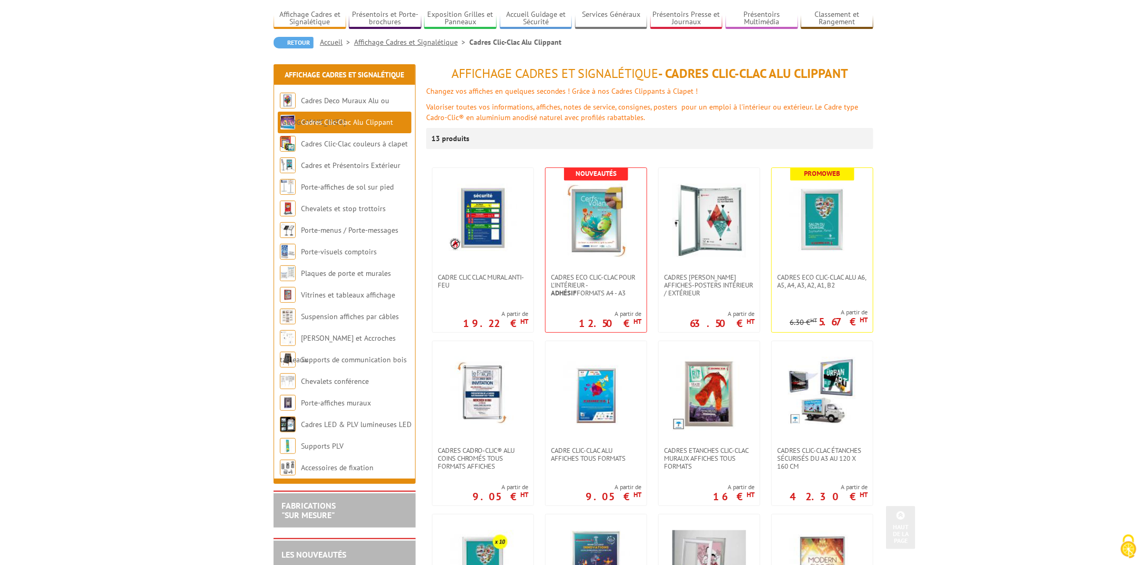
scroll to position [26, 0]
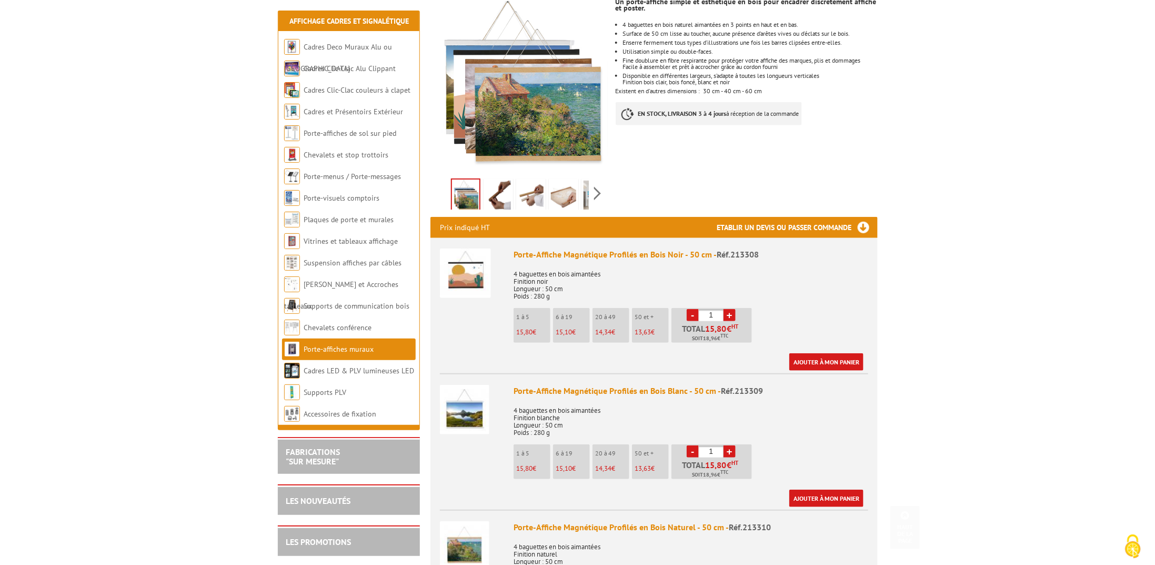
scroll to position [263, 0]
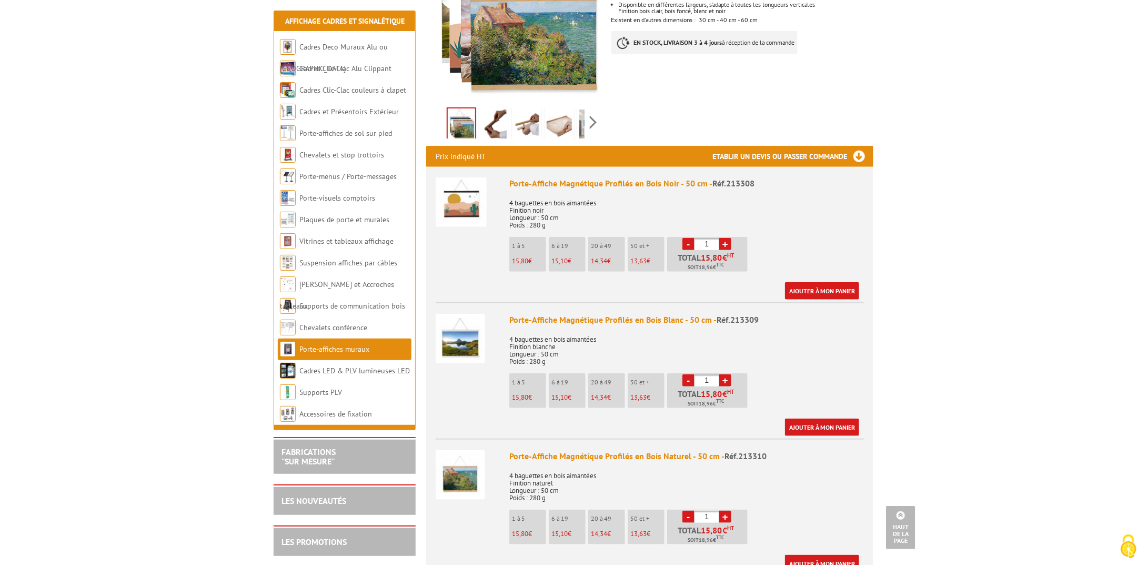
click at [730, 238] on link "+" at bounding box center [726, 244] width 12 height 12
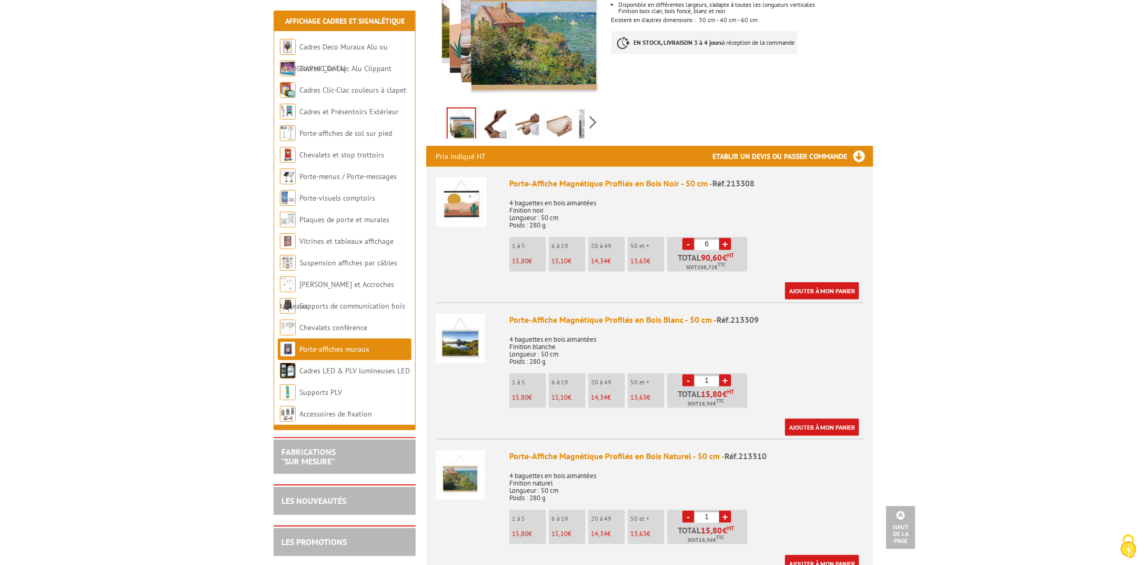
click at [730, 238] on link "+" at bounding box center [726, 244] width 12 height 12
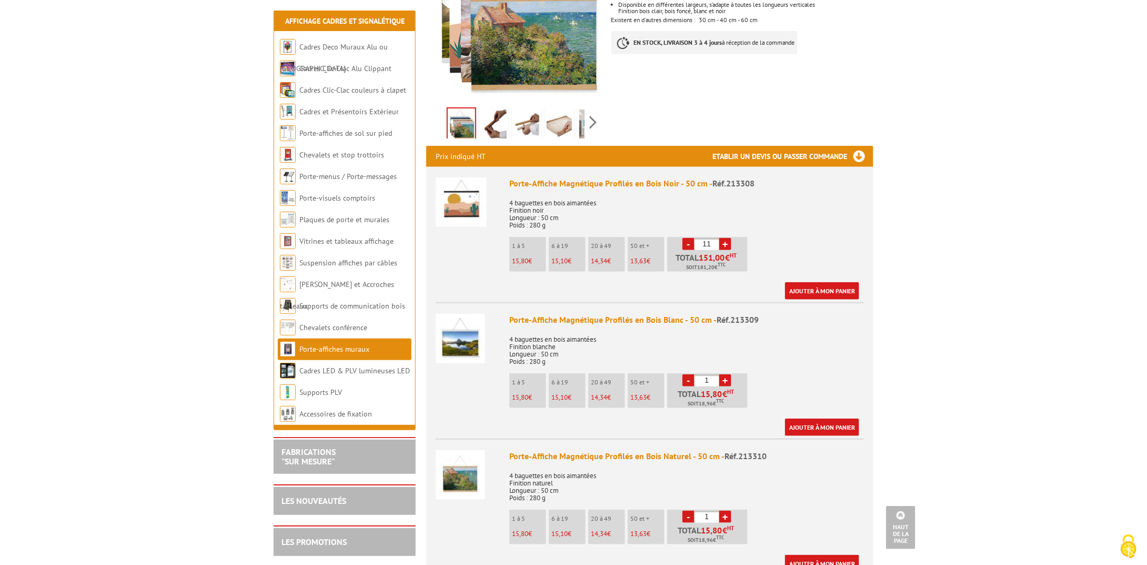
click at [730, 238] on link "+" at bounding box center [726, 244] width 12 height 12
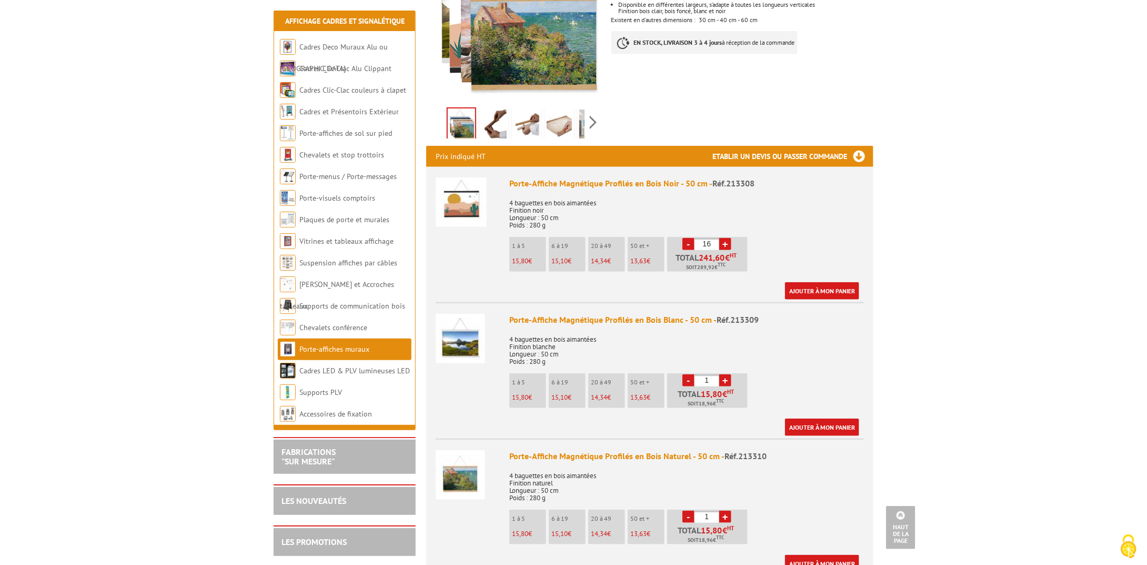
click at [730, 238] on link "+" at bounding box center [726, 244] width 12 height 12
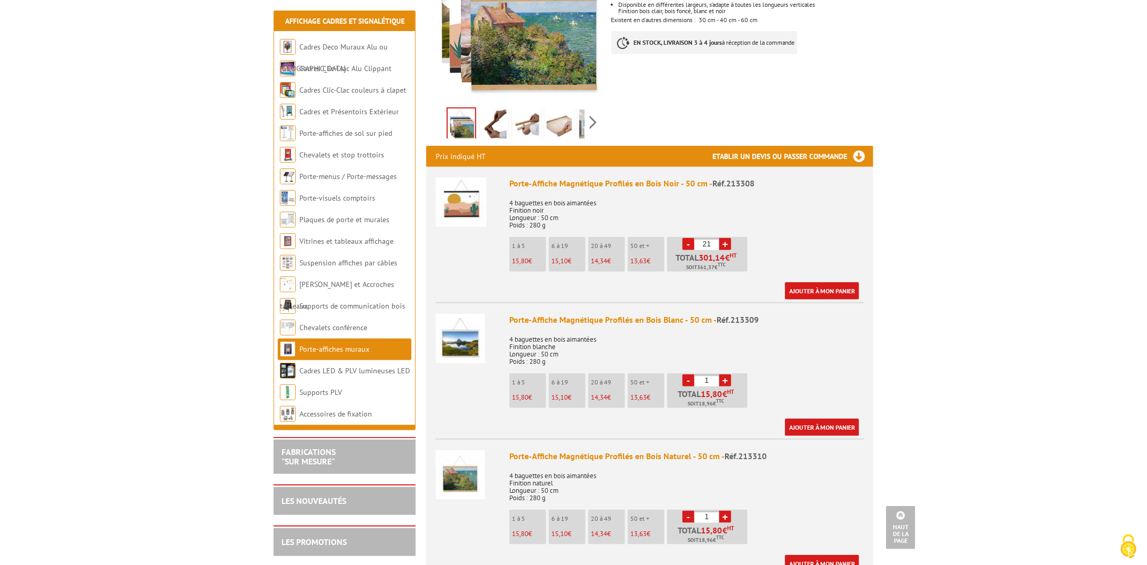
click at [730, 238] on link "+" at bounding box center [726, 244] width 12 height 12
type input "22"
click at [837, 282] on link "Ajouter à mon panier" at bounding box center [822, 290] width 74 height 17
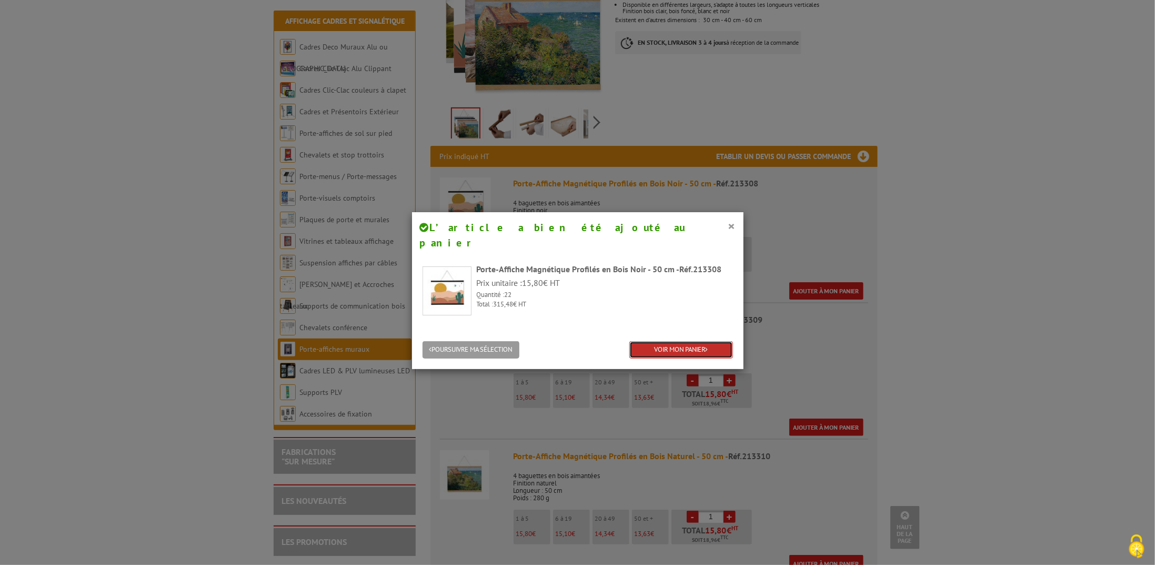
click at [693, 341] on link "VOIR MON PANIER" at bounding box center [682, 349] width 104 height 17
